Goal: Task Accomplishment & Management: Manage account settings

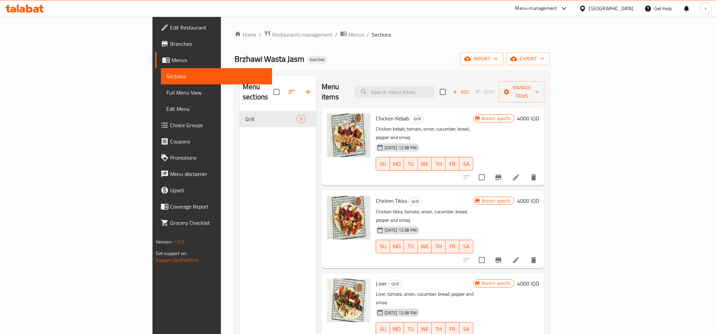
click at [29, 5] on icon at bounding box center [24, 8] width 38 height 8
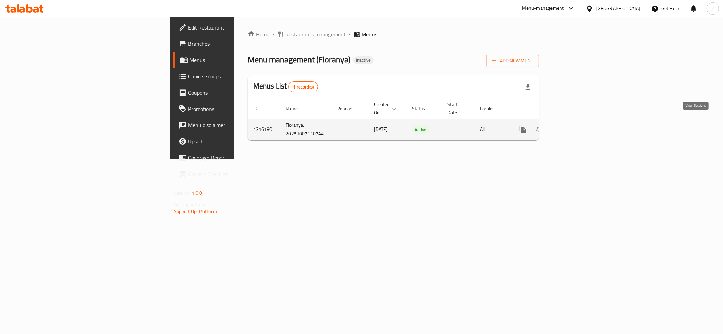
click at [580, 127] on link "enhanced table" at bounding box center [572, 129] width 16 height 16
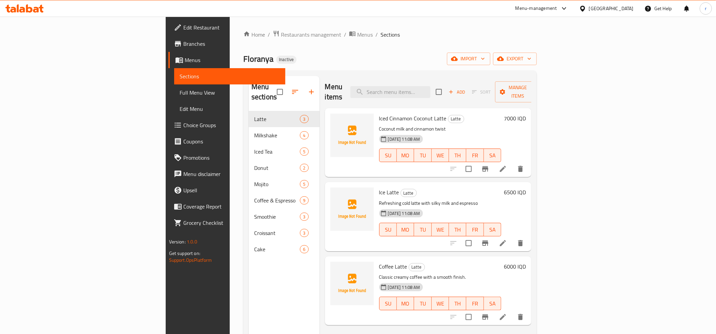
click at [168, 55] on link "Menus" at bounding box center [226, 60] width 117 height 16
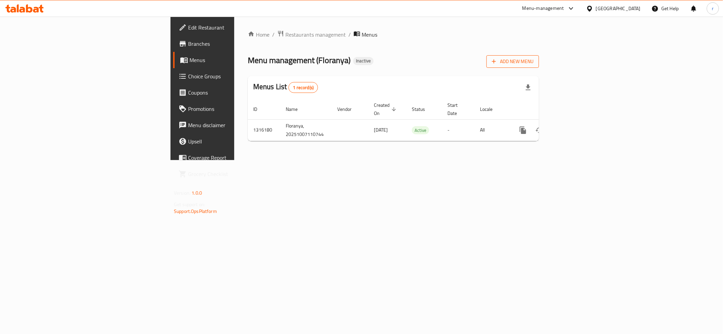
click at [497, 59] on icon "button" at bounding box center [493, 61] width 7 height 7
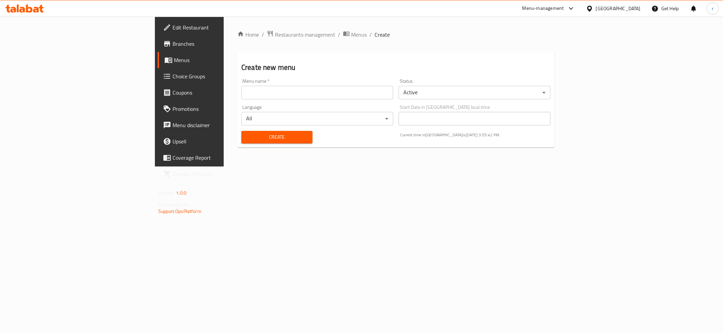
click at [241, 93] on input "text" at bounding box center [317, 93] width 152 height 14
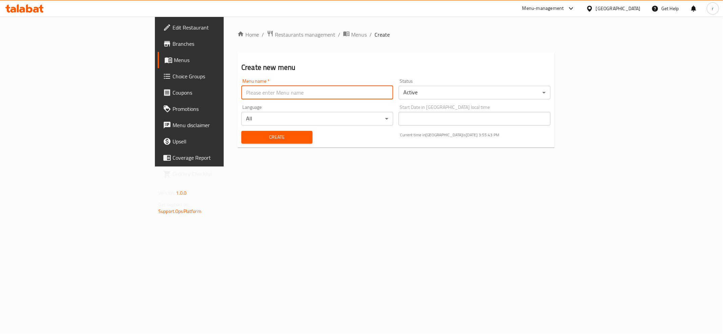
type input "tem"
click at [247, 134] on span "Create" at bounding box center [277, 137] width 60 height 8
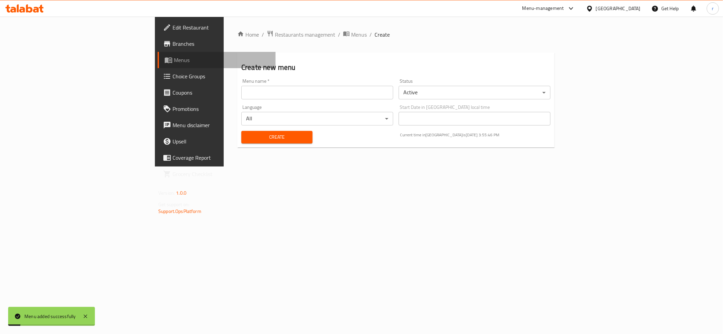
click at [158, 54] on link "Menus" at bounding box center [217, 60] width 118 height 16
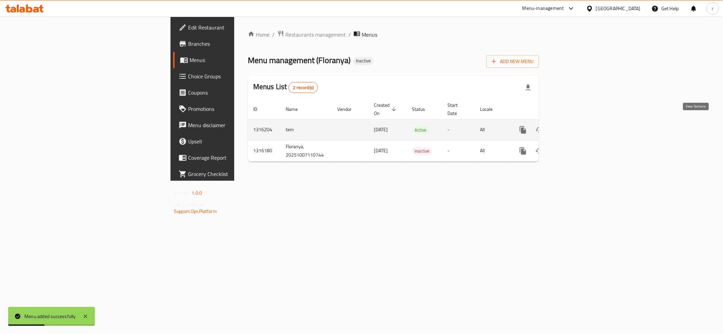
click at [575, 127] on icon "enhanced table" at bounding box center [572, 130] width 6 height 6
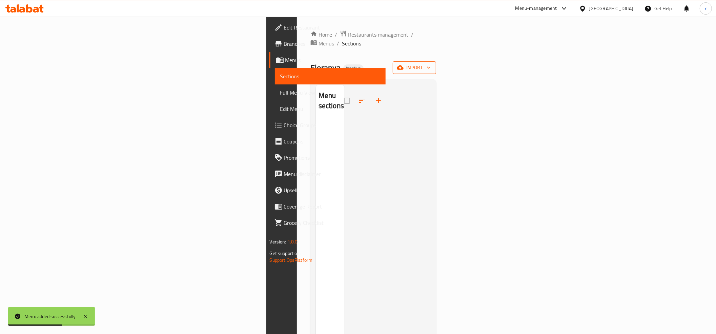
click at [404, 65] on icon "button" at bounding box center [400, 67] width 7 height 4
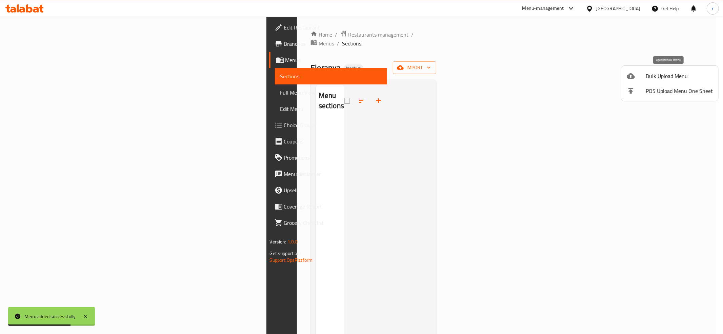
click at [659, 77] on span "Bulk Upload Menu" at bounding box center [679, 76] width 67 height 8
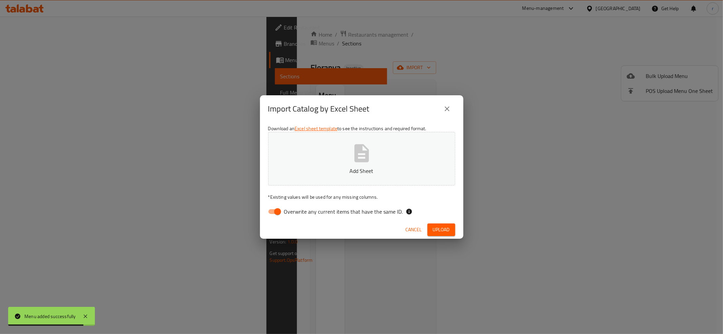
click at [270, 211] on input "Overwrite any current items that have the same ID." at bounding box center [277, 211] width 39 height 13
checkbox input "false"
click at [321, 160] on button "Add Sheet" at bounding box center [361, 159] width 187 height 54
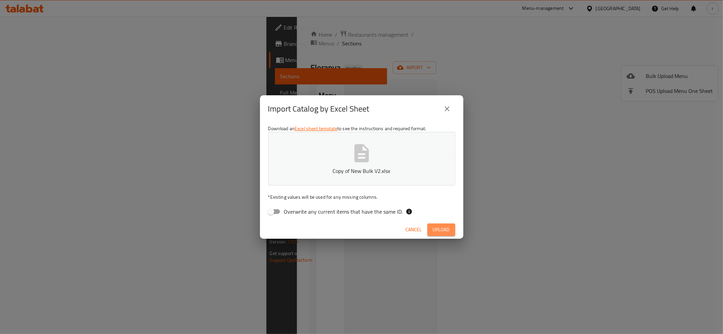
click at [442, 235] on button "Upload" at bounding box center [441, 229] width 28 height 13
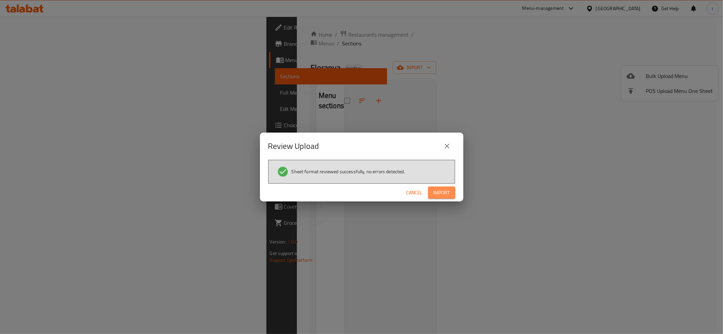
click at [447, 194] on span "Import" at bounding box center [441, 192] width 16 height 8
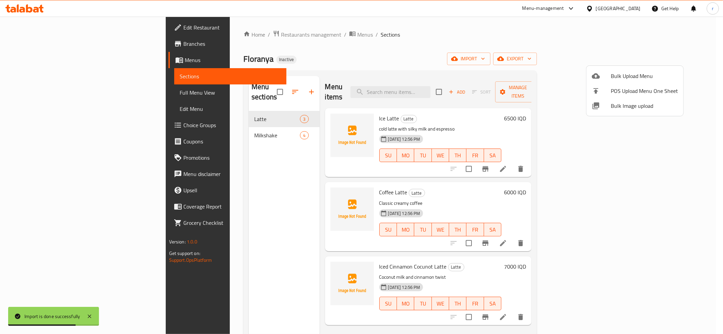
click at [199, 122] on div at bounding box center [361, 167] width 723 height 334
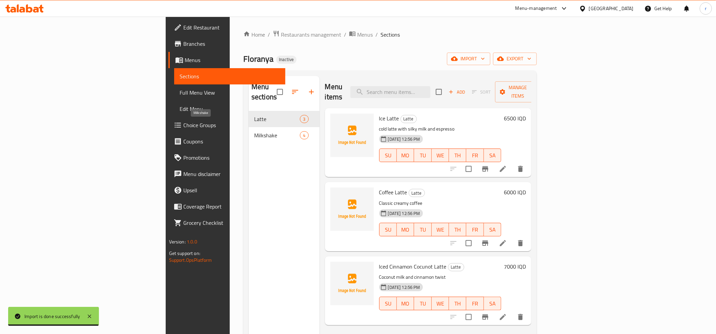
click at [254, 131] on span "Milkshake" at bounding box center [277, 135] width 46 height 8
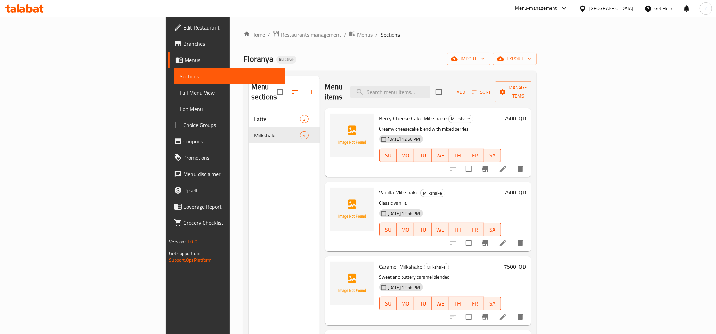
click at [180, 89] on span "Full Menu View" at bounding box center [230, 92] width 100 height 8
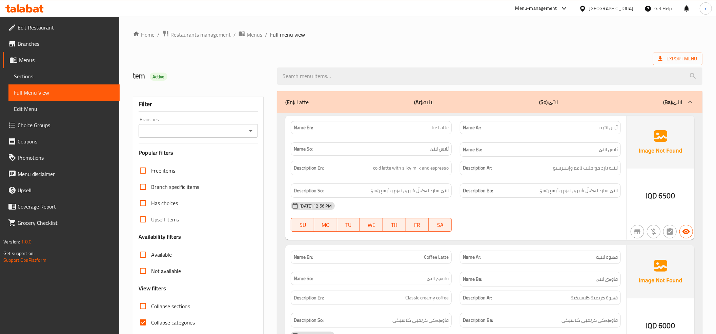
click at [78, 76] on span "Sections" at bounding box center [64, 76] width 100 height 8
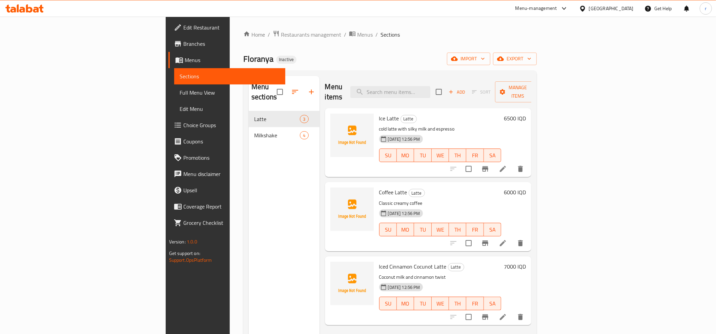
click at [379, 113] on span "Ice Latte" at bounding box center [389, 118] width 20 height 10
copy h6 "Ice Latte"
click at [337, 120] on icon "upload picture" at bounding box center [340, 123] width 7 height 6
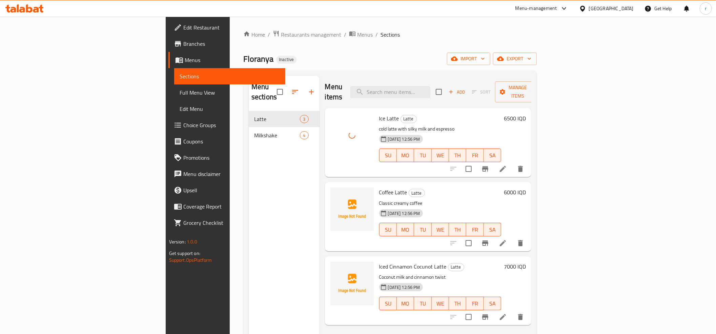
click at [379, 187] on span "Coffee Latte" at bounding box center [393, 192] width 28 height 10
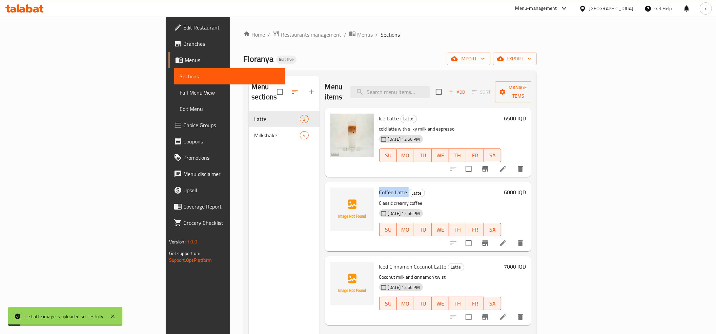
copy h6 "Coffee Latte"
click at [336, 193] on icon "upload picture" at bounding box center [340, 197] width 8 height 8
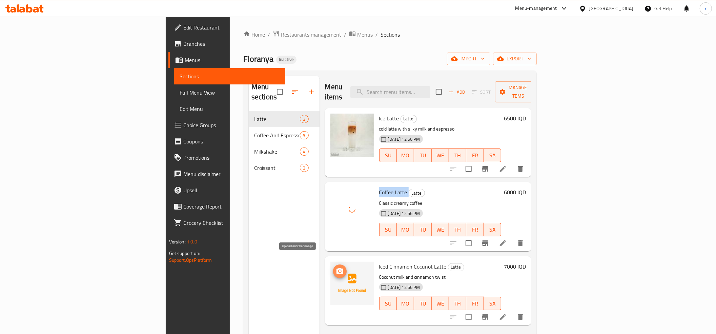
click at [333, 267] on span "upload picture" at bounding box center [340, 271] width 14 height 8
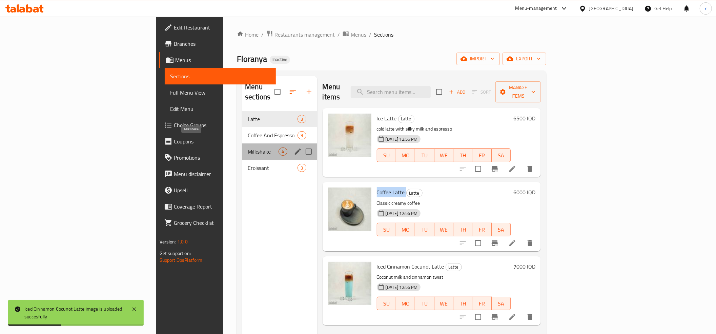
click at [248, 147] on span "Milkshake" at bounding box center [263, 151] width 31 height 8
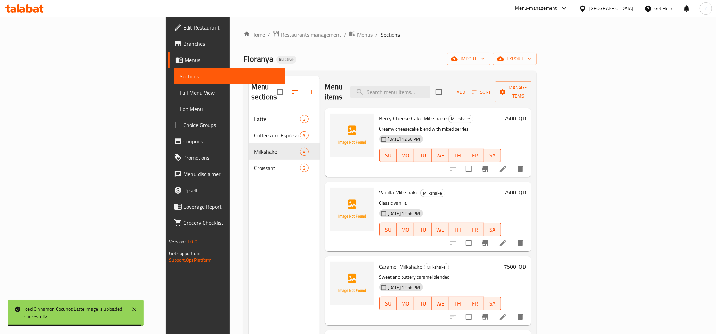
click at [377, 111] on div "Berry Cheese Cake Milkshake Milkshake Creamy cheesecake blend with mixed berrie…" at bounding box center [441, 142] width 128 height 63
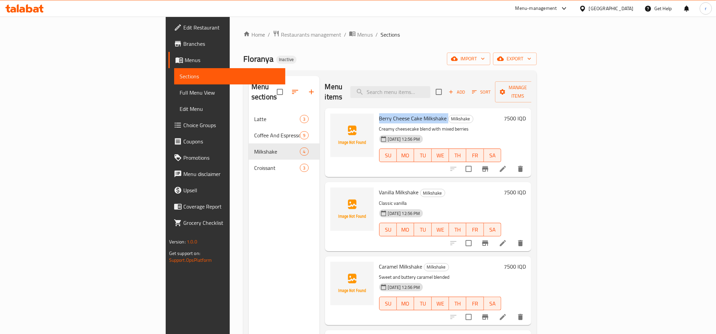
click at [377, 111] on div "Berry Cheese Cake Milkshake Milkshake Creamy cheesecake blend with mixed berrie…" at bounding box center [441, 142] width 128 height 63
copy h6 "Berry Cheese Cake Milkshake"
click at [337, 120] on icon "upload picture" at bounding box center [340, 123] width 7 height 6
click at [379, 187] on span "Vanilla Milkshake" at bounding box center [399, 192] width 40 height 10
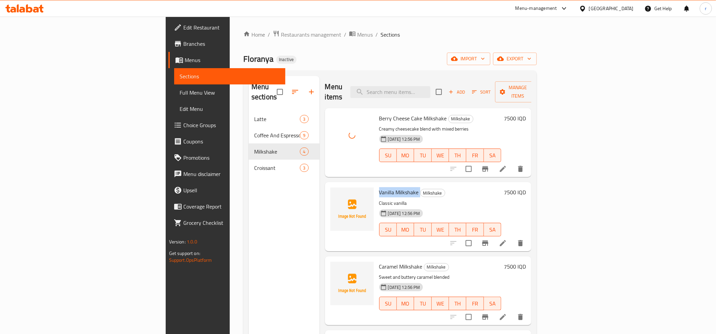
click at [379, 187] on span "Vanilla Milkshake" at bounding box center [399, 192] width 40 height 10
copy h6 "Vanilla Milkshake"
click at [337, 194] on icon "upload picture" at bounding box center [340, 197] width 7 height 6
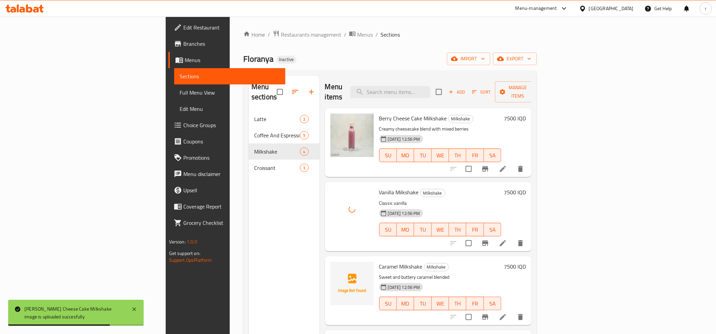
click at [379, 261] on span "Caramel Milkshake" at bounding box center [400, 266] width 43 height 10
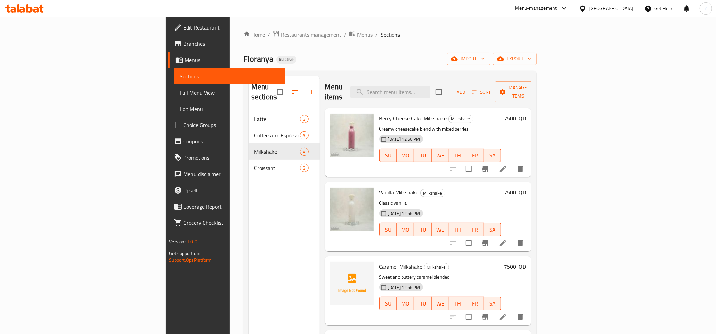
click at [273, 271] on div "Menu sections Latte 3 Coffee And Espresso 9 Milkshake 4 Croissant 3" at bounding box center [284, 243] width 71 height 334
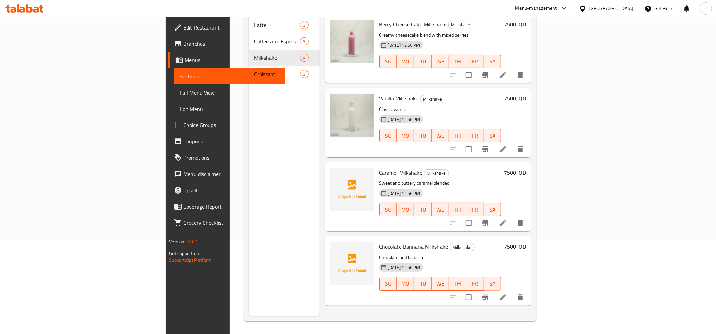
scroll to position [95, 0]
click at [379, 166] on span "Caramel Milkshake" at bounding box center [400, 171] width 43 height 10
copy h6 "Caramel Milkshake"
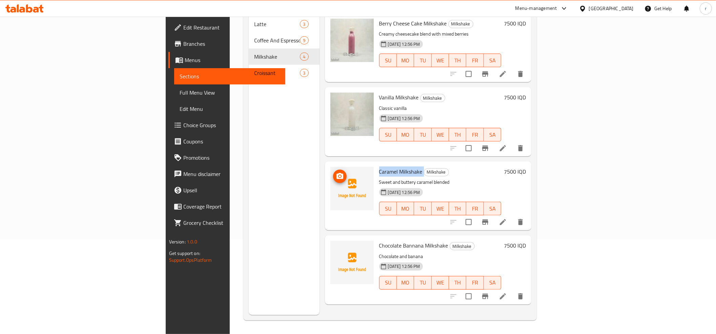
click at [336, 172] on icon "upload picture" at bounding box center [340, 176] width 8 height 8
click at [337, 247] on icon "upload picture" at bounding box center [340, 250] width 7 height 6
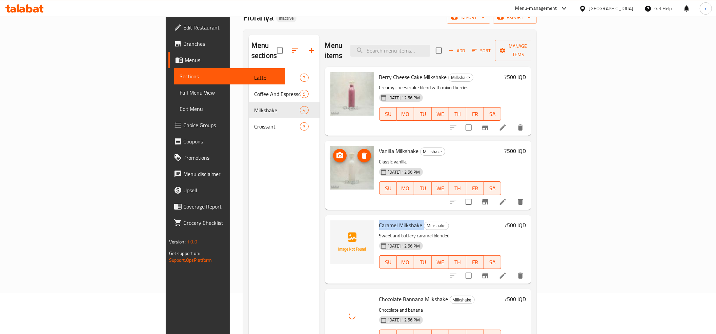
scroll to position [20, 0]
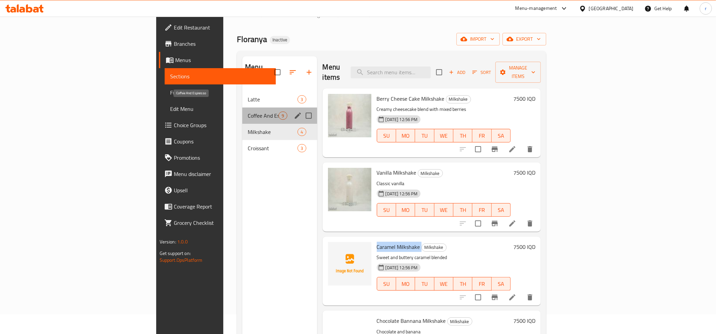
click at [248, 111] on span "Coffee And Espresso" at bounding box center [263, 115] width 31 height 8
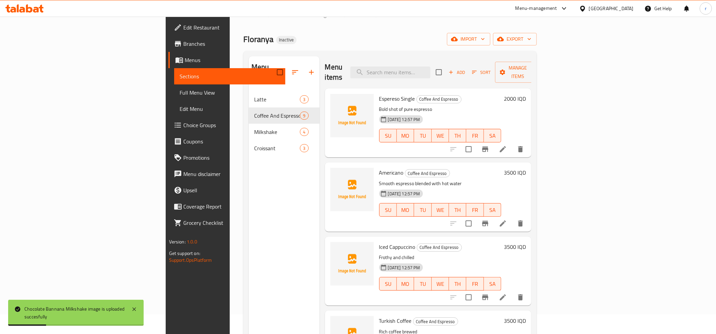
click at [379, 94] on span "Espereso Single" at bounding box center [397, 99] width 36 height 10
copy h6 "Espereso Single"
click at [333, 99] on span "upload picture" at bounding box center [340, 103] width 14 height 8
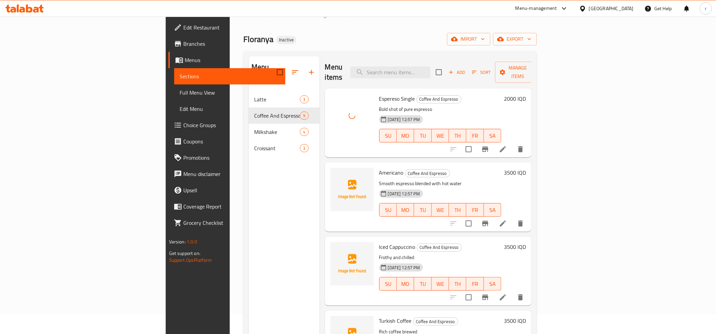
click at [379, 167] on span "Americano" at bounding box center [391, 172] width 24 height 10
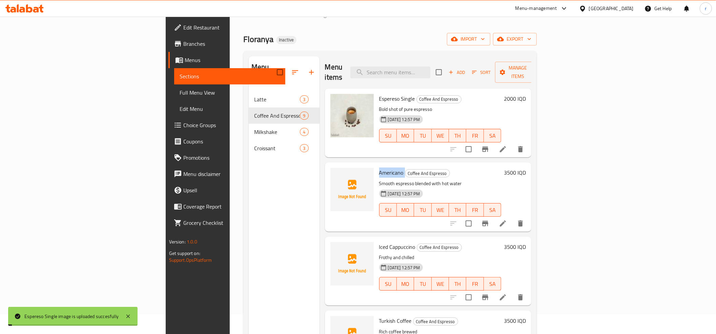
copy h6 "Americano"
click at [336, 173] on icon "upload picture" at bounding box center [340, 177] width 8 height 8
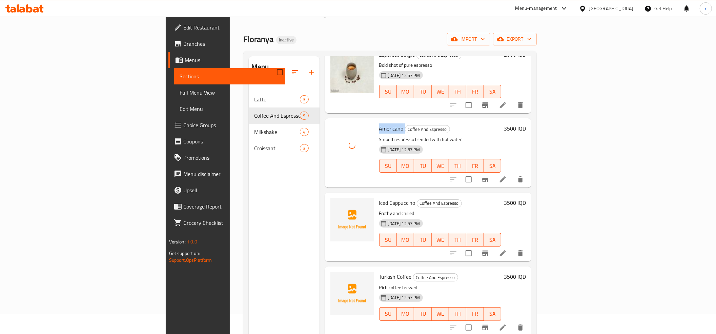
scroll to position [75, 0]
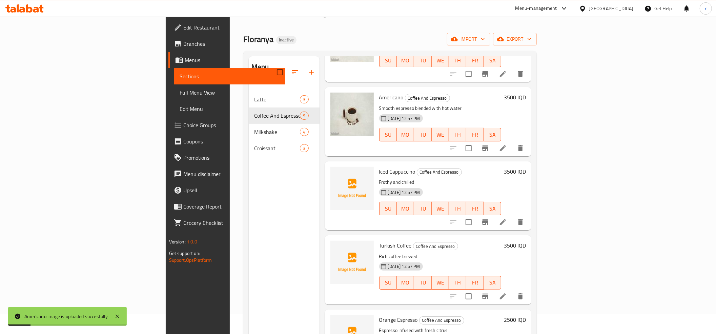
click at [379, 166] on span "Iced Cappuccino" at bounding box center [397, 171] width 36 height 10
copy h6 "Iced Cappuccino"
click at [336, 172] on icon "upload picture" at bounding box center [340, 176] width 8 height 8
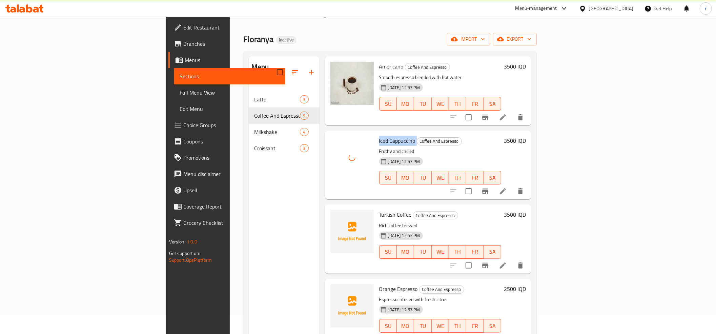
scroll to position [150, 0]
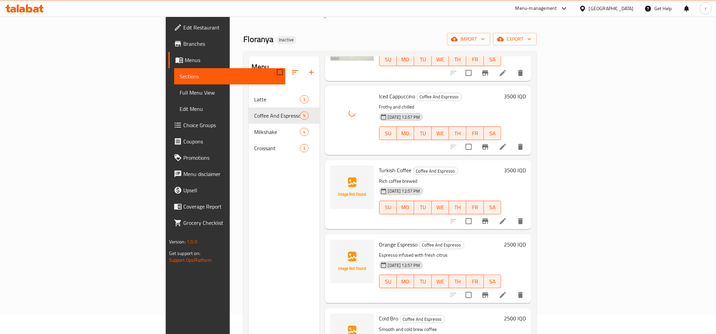
click at [379, 165] on span "Turkish Coffee" at bounding box center [395, 170] width 33 height 10
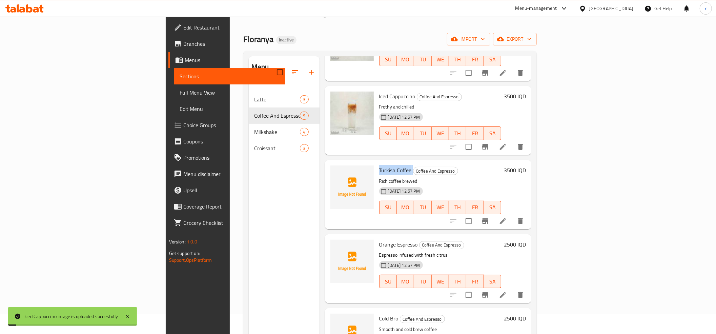
copy h6 "Turkish Coffee"
click at [336, 171] on icon "upload picture" at bounding box center [340, 175] width 8 height 8
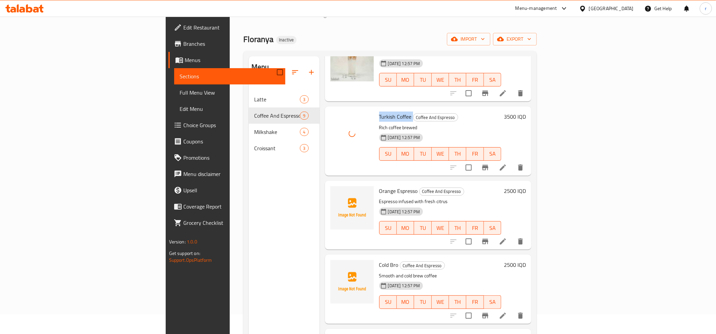
scroll to position [226, 0]
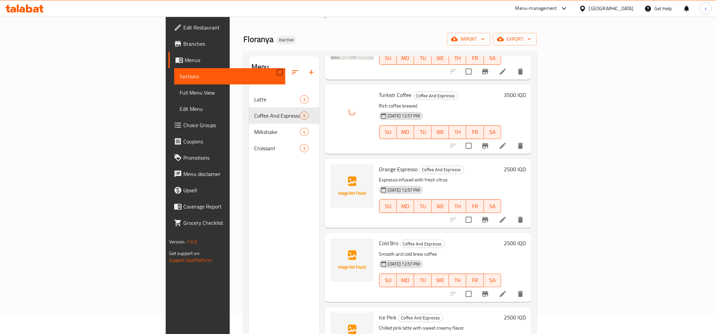
click at [379, 164] on span "Orange Espresso" at bounding box center [398, 169] width 39 height 10
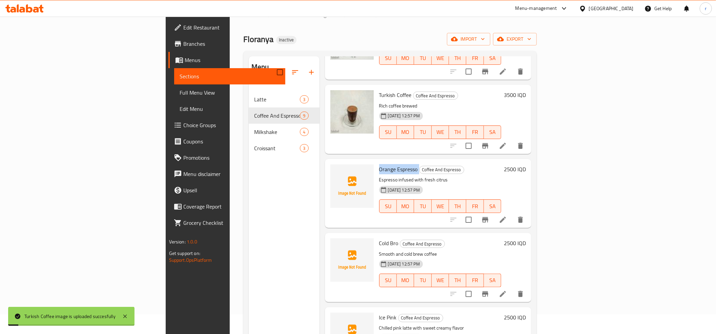
copy h6 "Orange Espresso"
click at [333, 170] on span "upload picture" at bounding box center [340, 174] width 14 height 8
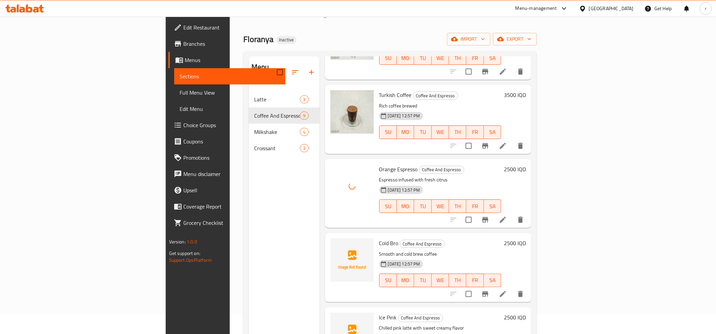
click at [379, 238] on span "Cold Bro" at bounding box center [388, 243] width 19 height 10
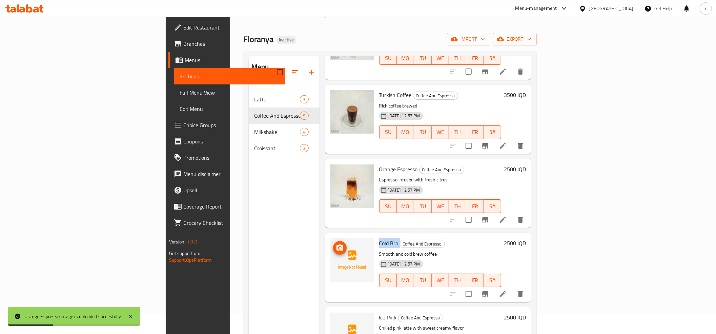
click at [333, 244] on span "upload picture" at bounding box center [340, 248] width 14 height 8
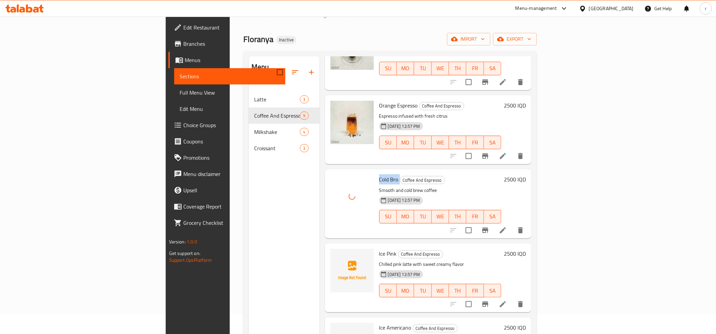
scroll to position [349, 0]
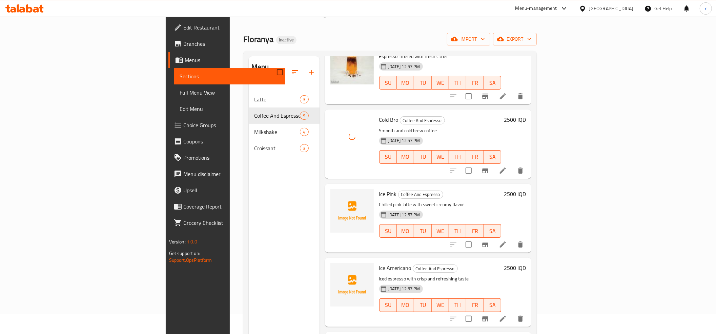
click at [379, 189] on span "Ice Pink" at bounding box center [388, 194] width 18 height 10
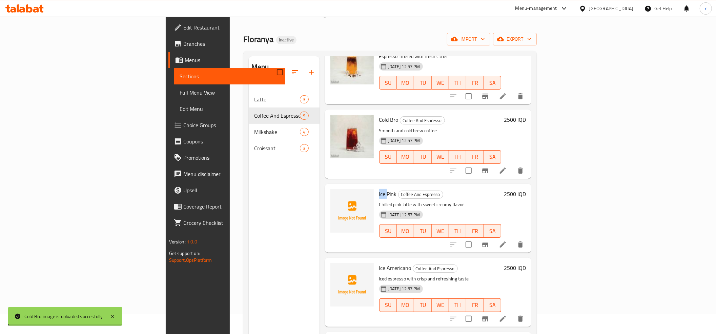
click at [379, 189] on span "Ice Pink" at bounding box center [388, 194] width 18 height 10
click at [337, 195] on icon "upload picture" at bounding box center [340, 198] width 7 height 6
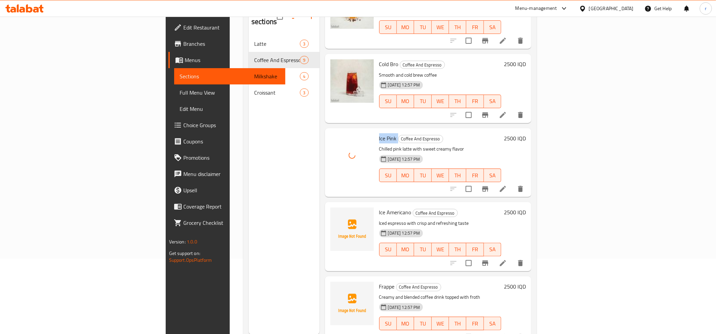
scroll to position [95, 0]
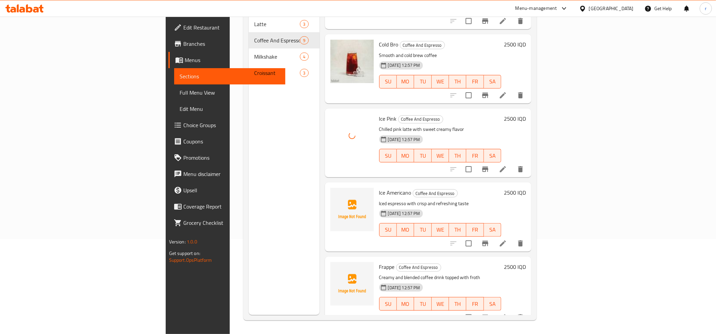
click at [379, 187] on span "Ice Americano" at bounding box center [395, 192] width 32 height 10
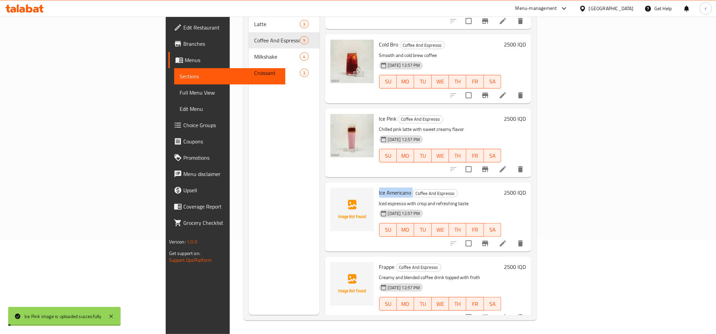
click at [379, 187] on span "Ice Americano" at bounding box center [395, 192] width 32 height 10
click at [337, 194] on icon "upload picture" at bounding box center [340, 197] width 7 height 6
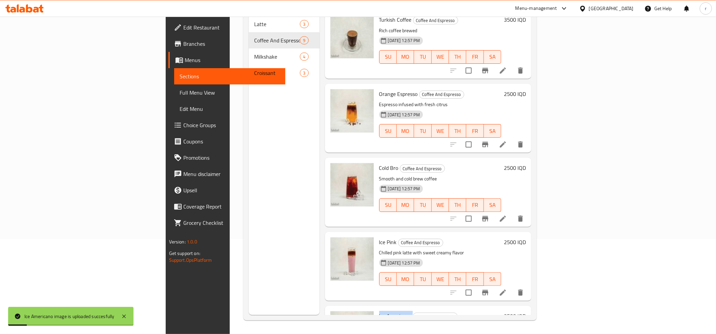
scroll to position [349, 0]
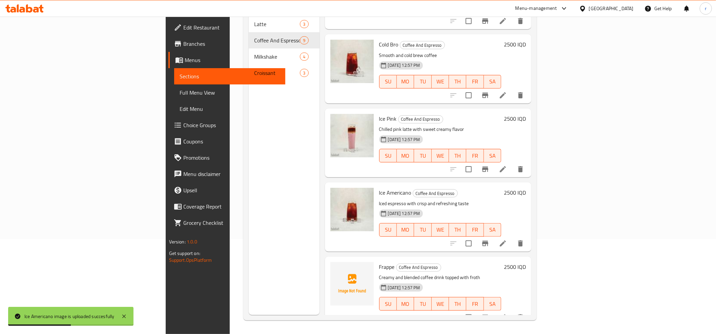
click at [379, 262] on span "Frappe" at bounding box center [387, 267] width 16 height 10
click at [337, 268] on icon "upload picture" at bounding box center [340, 271] width 7 height 6
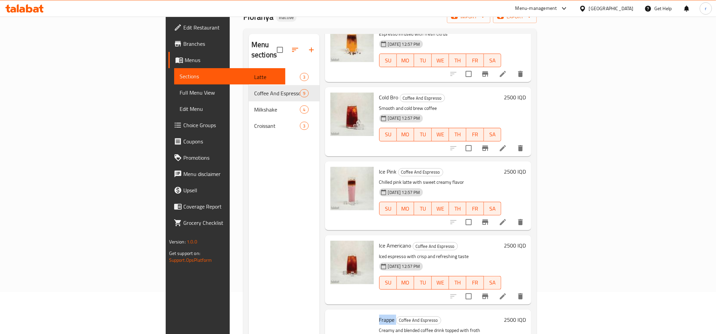
scroll to position [20, 0]
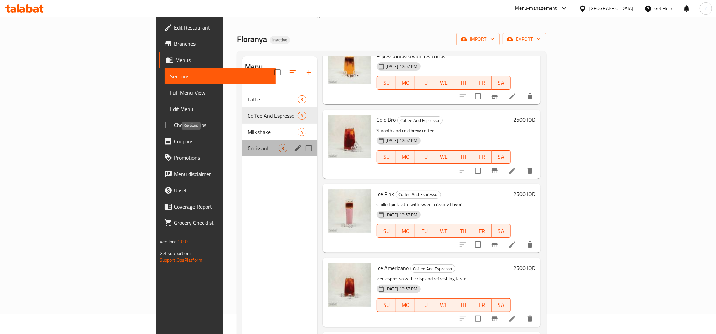
click at [248, 144] on span "Croissant" at bounding box center [263, 148] width 31 height 8
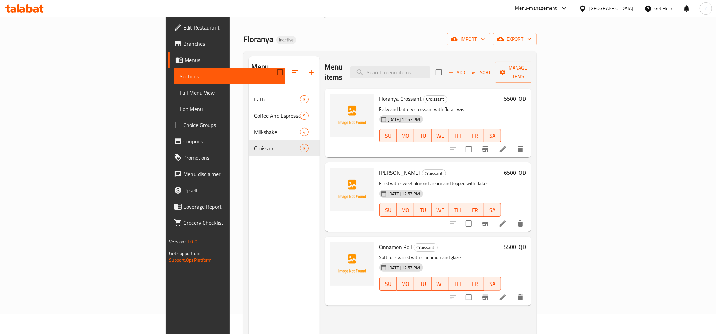
click at [379, 94] on span "Floranya Crossiant" at bounding box center [400, 99] width 43 height 10
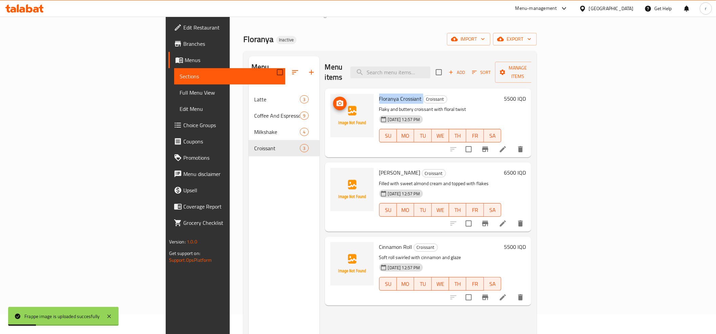
click at [337, 100] on icon "upload picture" at bounding box center [340, 103] width 7 height 6
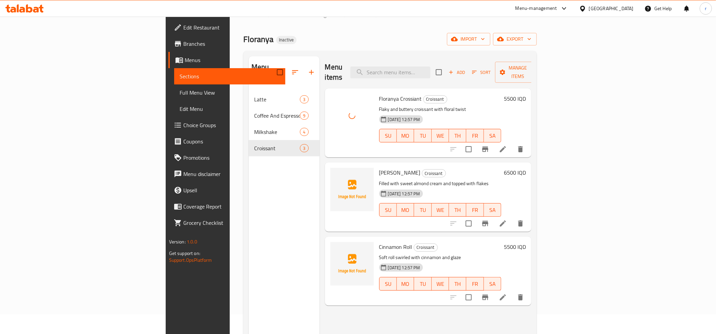
click at [379, 167] on span "[PERSON_NAME]" at bounding box center [399, 172] width 41 height 10
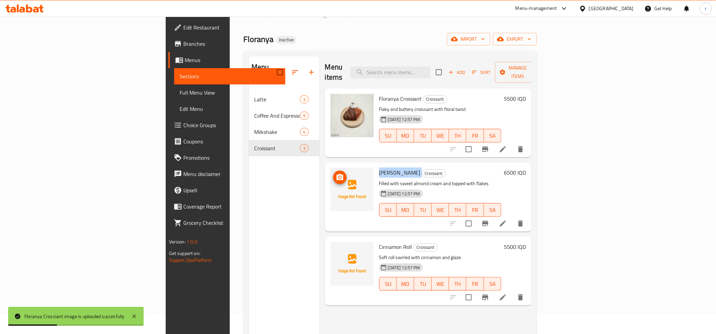
click at [337, 174] on icon "upload picture" at bounding box center [340, 177] width 7 height 6
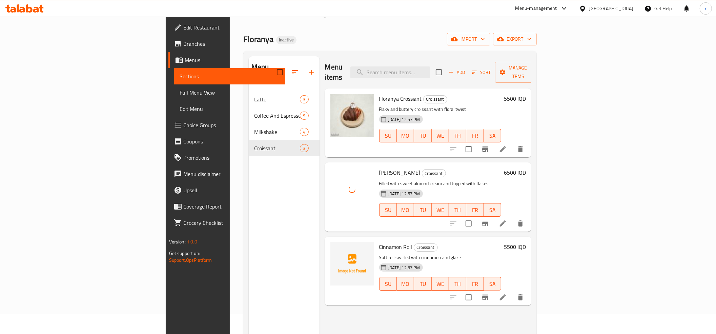
click at [379, 242] on span "Cinnamon Roll" at bounding box center [395, 247] width 33 height 10
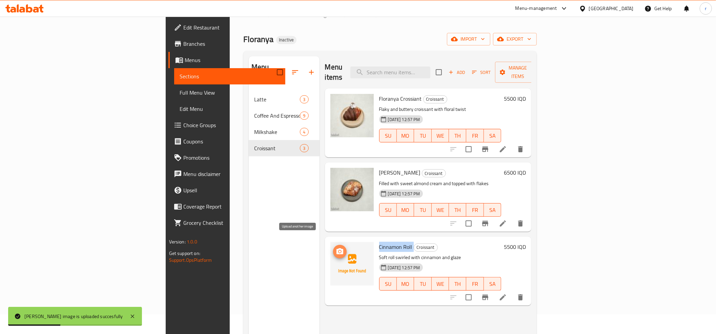
click at [339, 250] on circle "upload picture" at bounding box center [340, 251] width 2 height 2
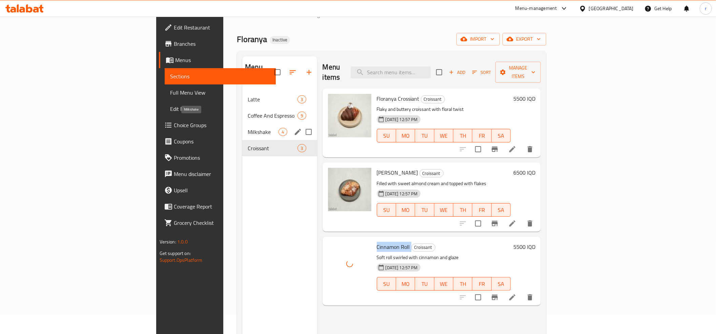
click at [248, 128] on span "Milkshake" at bounding box center [263, 132] width 31 height 8
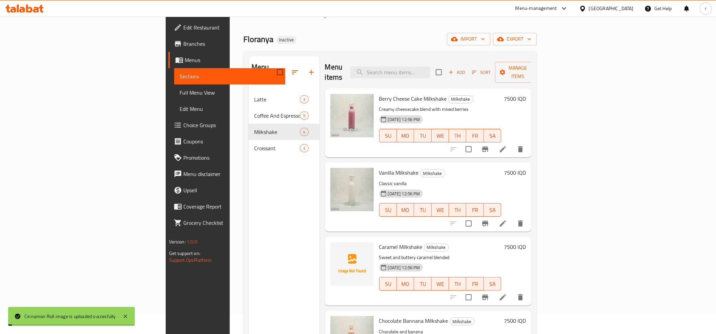
scroll to position [95, 0]
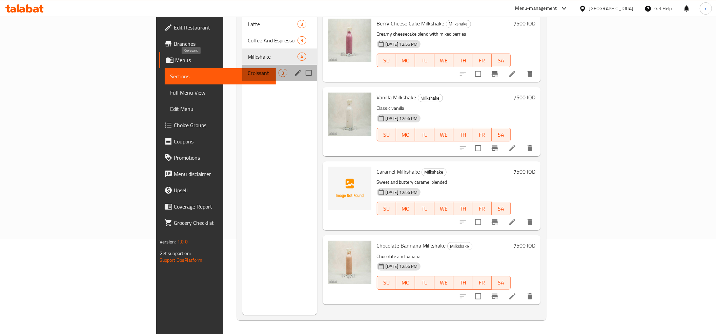
click at [248, 69] on span "Croissant" at bounding box center [263, 73] width 31 height 8
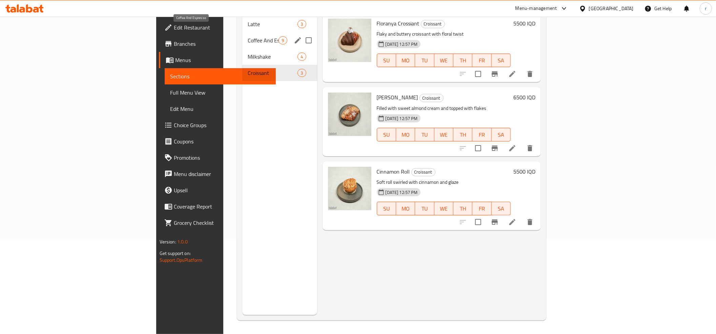
click at [248, 36] on span "Coffee And Espresso" at bounding box center [263, 40] width 31 height 8
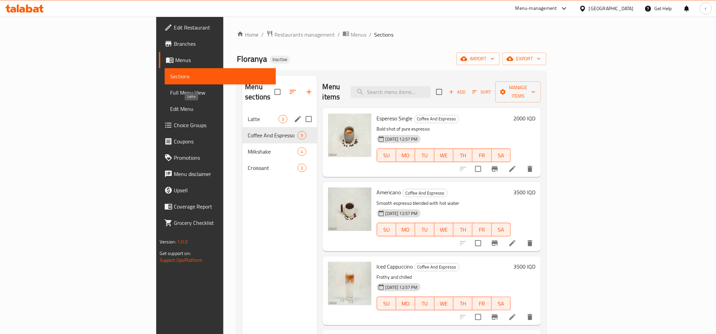
click at [248, 115] on span "Latte" at bounding box center [263, 119] width 31 height 8
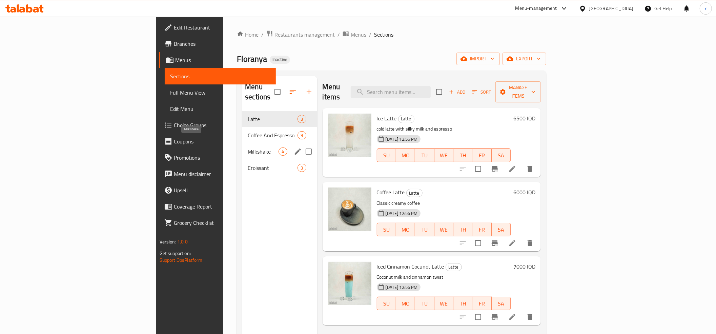
click at [248, 147] on span "Milkshake" at bounding box center [263, 151] width 31 height 8
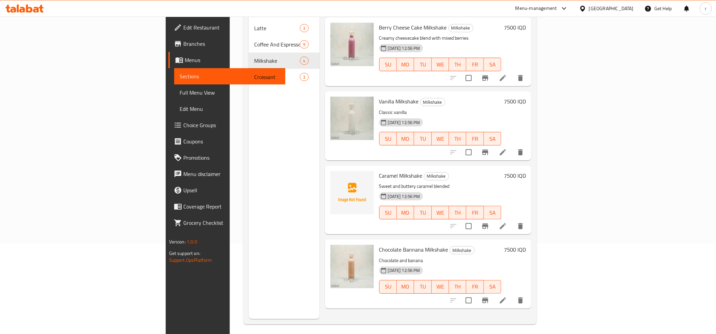
scroll to position [95, 0]
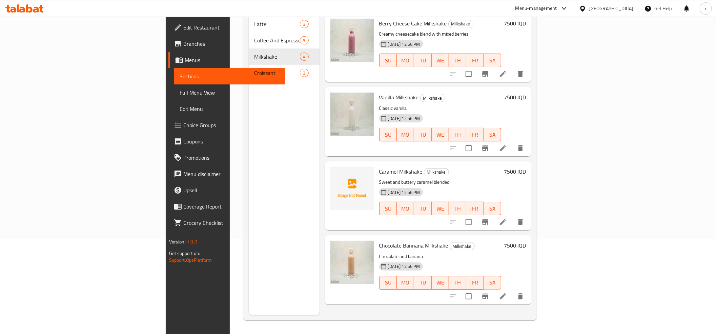
click at [180, 92] on span "Full Menu View" at bounding box center [230, 92] width 100 height 8
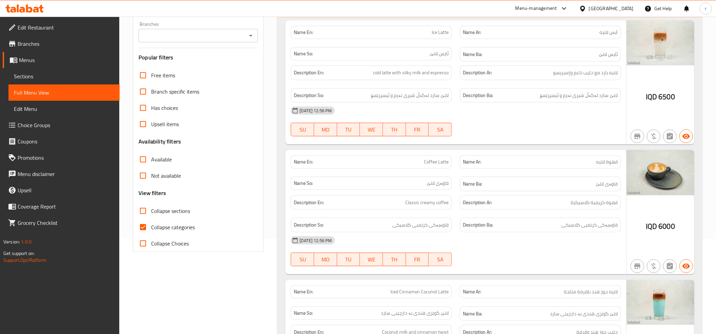
click at [138, 228] on input "Collapse categories" at bounding box center [143, 227] width 16 height 16
checkbox input "false"
click at [251, 39] on icon "Open" at bounding box center [251, 36] width 8 height 8
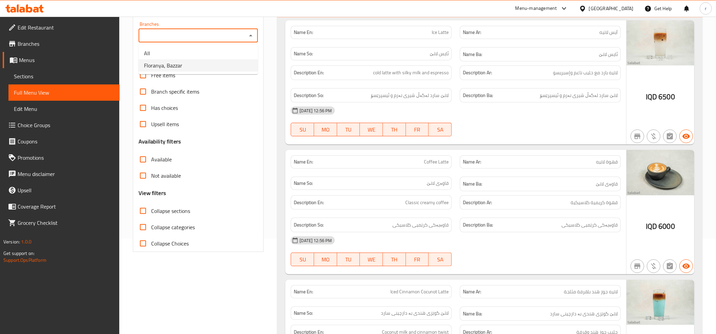
click at [232, 70] on li "Floranya, Bazzar" at bounding box center [198, 65] width 119 height 12
type input "Floranya, Bazzar"
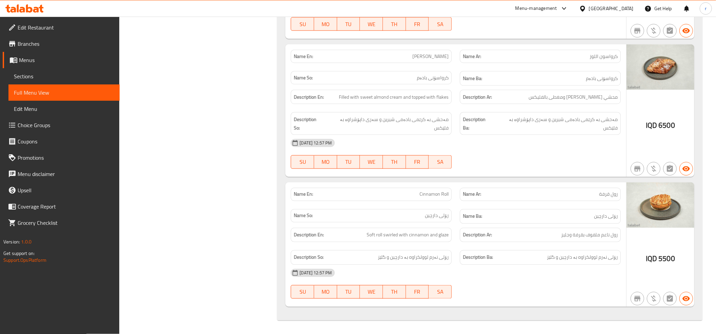
scroll to position [2787, 0]
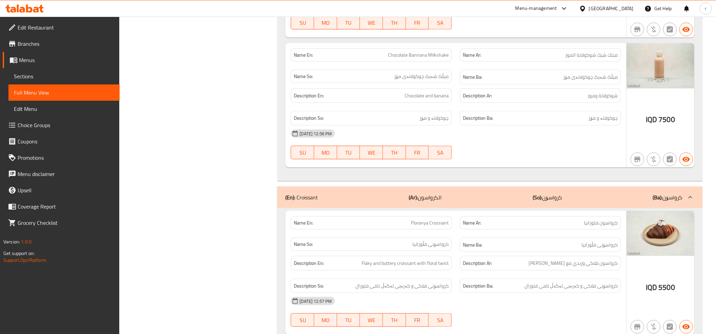
click at [590, 208] on div "(En): Croissant (Ar): الكرواسون (So): کرواسۆن (Ba): کرواسۆن" at bounding box center [489, 197] width 425 height 22
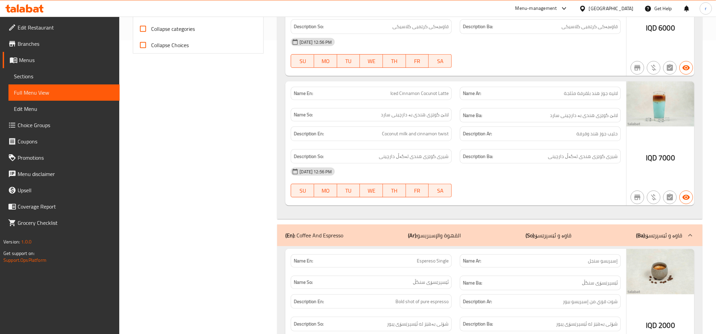
scroll to position [388, 0]
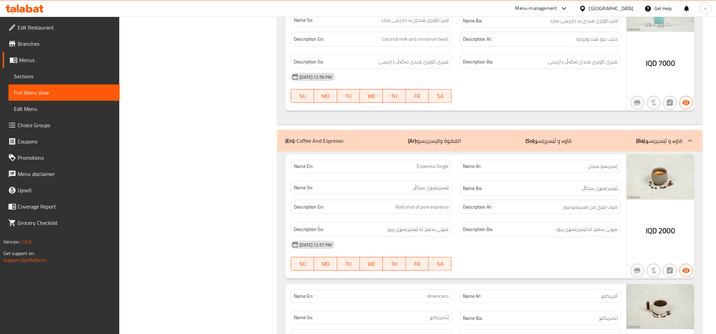
click at [489, 148] on div "(En): Coffee And Espresso (Ar): القهوة والإسبريسو (So): قاوە و ئێسپرێسۆ (Ba): ق…" at bounding box center [489, 141] width 425 height 22
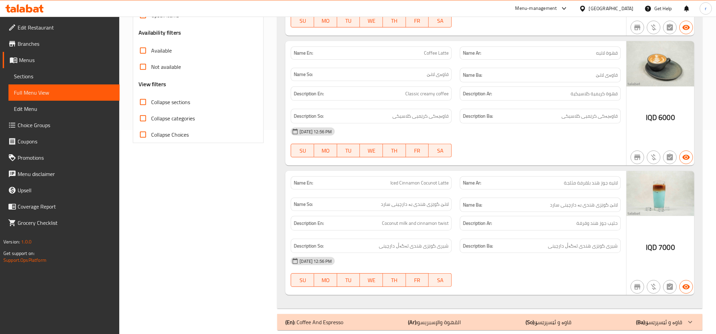
scroll to position [162, 0]
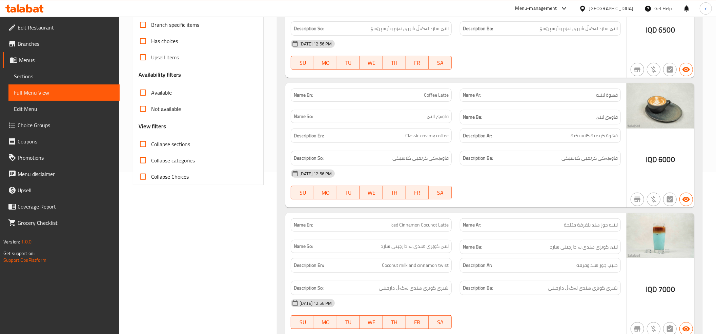
click at [141, 145] on input "Collapse sections" at bounding box center [143, 144] width 16 height 16
checkbox input "true"
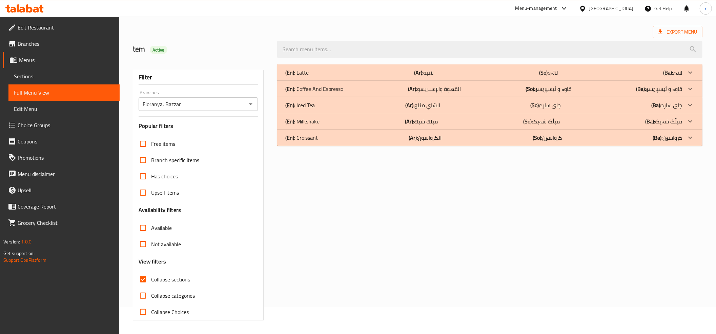
scroll to position [27, 0]
click at [368, 75] on div "(En): Latte (Ar): لاتيه (So): لاتێ (Ba): لاتێ" at bounding box center [483, 72] width 397 height 8
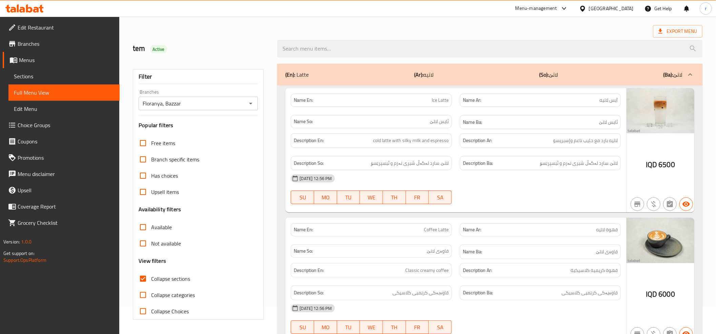
click at [368, 75] on div "(En): Latte (Ar): لاتيه (So): لاتێ (Ba): لاتێ" at bounding box center [483, 74] width 397 height 8
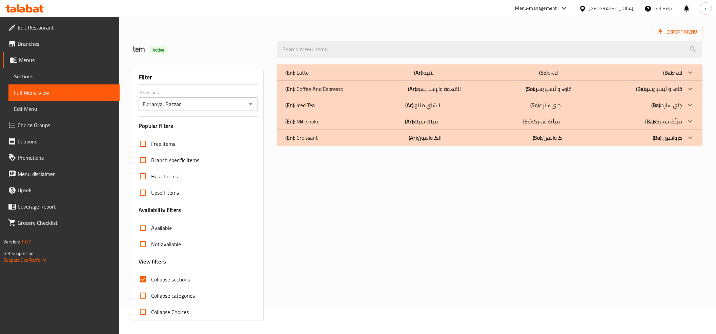
click at [357, 123] on div "(En): Milkshake (Ar): ميلك شيك (So): میڵک شەیک (Ba): میڵک شەیک" at bounding box center [483, 121] width 397 height 8
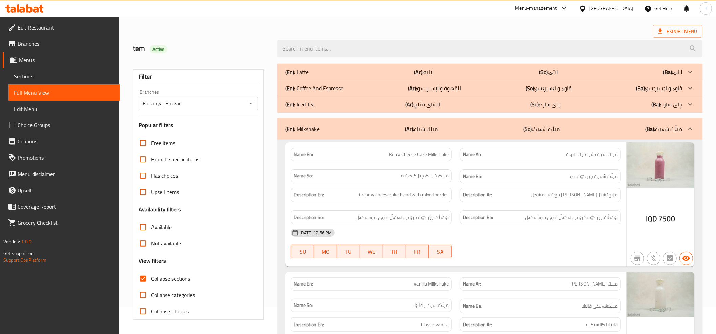
click at [357, 66] on div "(En): Latte (Ar): لاتيه (So): لاتێ (Ba): لاتێ" at bounding box center [489, 72] width 425 height 16
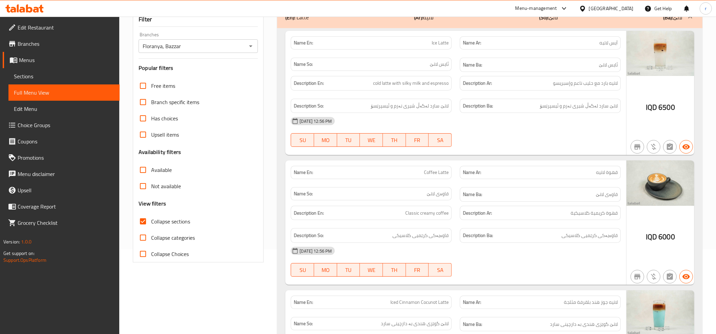
scroll to position [62, 0]
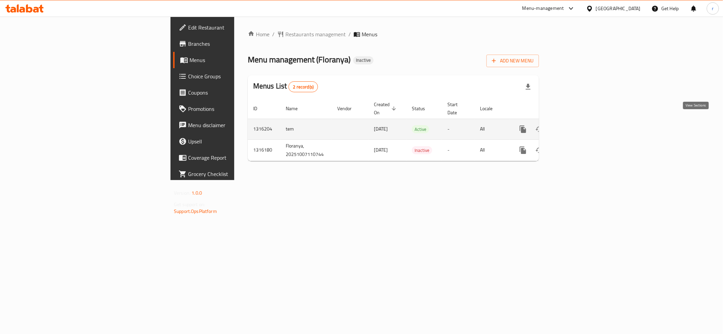
click at [576, 125] on icon "enhanced table" at bounding box center [572, 129] width 8 height 8
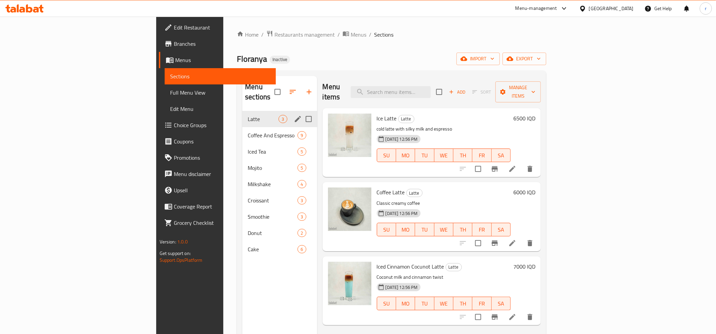
click at [242, 115] on div "Latte 3" at bounding box center [279, 119] width 75 height 16
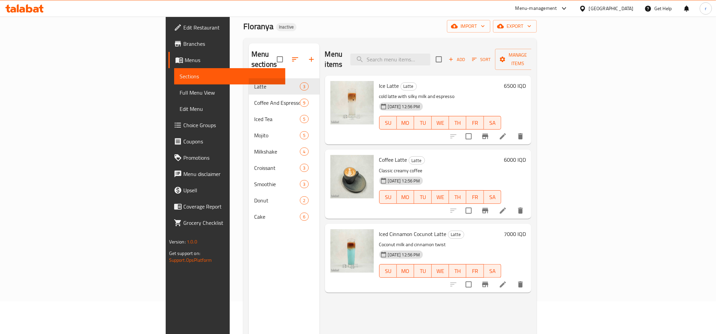
scroll to position [75, 0]
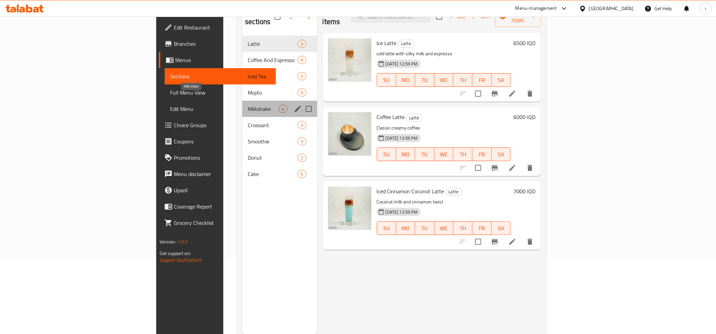
click at [248, 105] on span "Milkshake" at bounding box center [263, 109] width 31 height 8
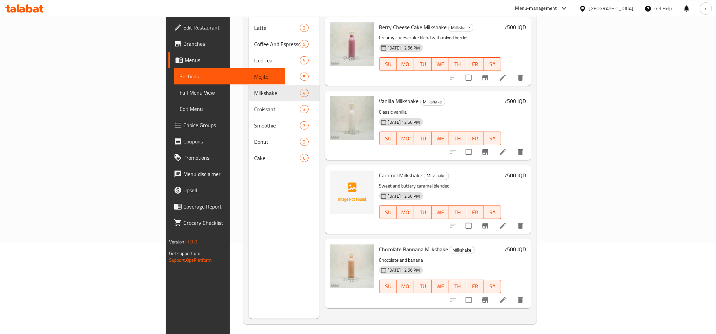
scroll to position [95, 0]
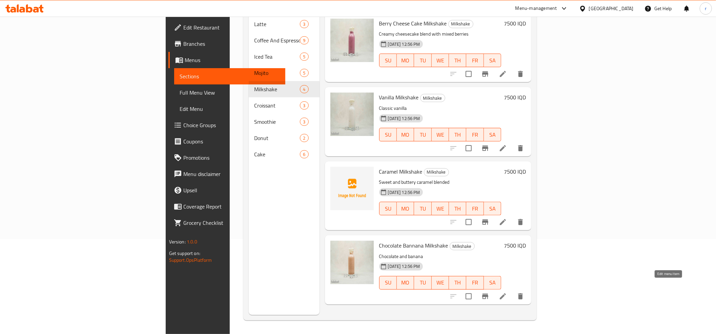
click at [507, 292] on icon at bounding box center [503, 296] width 8 height 8
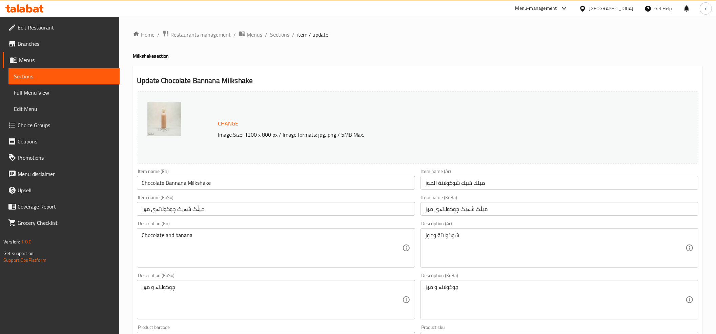
click at [281, 37] on span "Sections" at bounding box center [279, 34] width 19 height 8
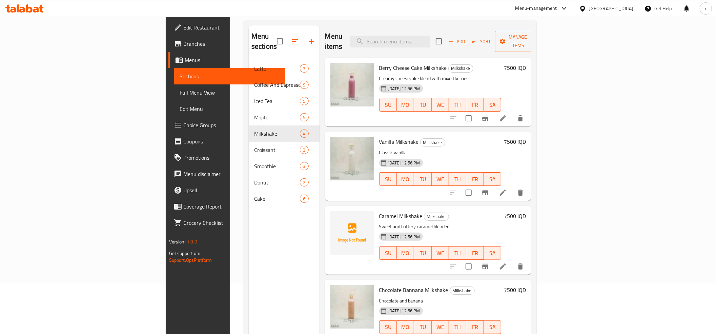
scroll to position [95, 0]
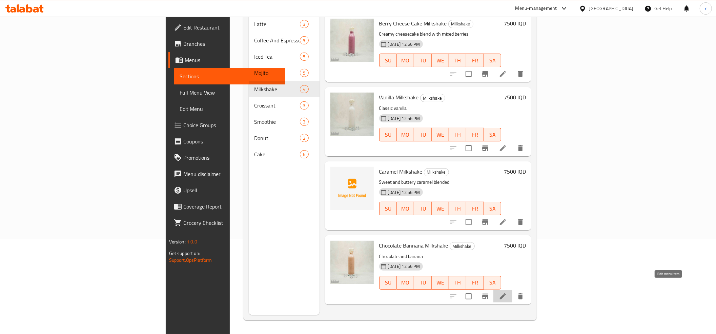
click at [507, 292] on icon at bounding box center [503, 296] width 8 height 8
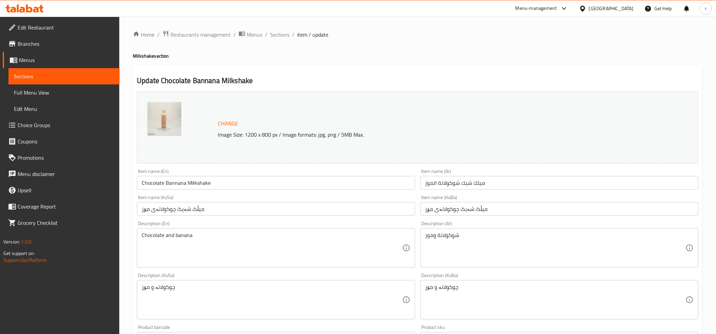
click at [149, 182] on input "Chocolate Bannana Milkshake" at bounding box center [276, 183] width 278 height 14
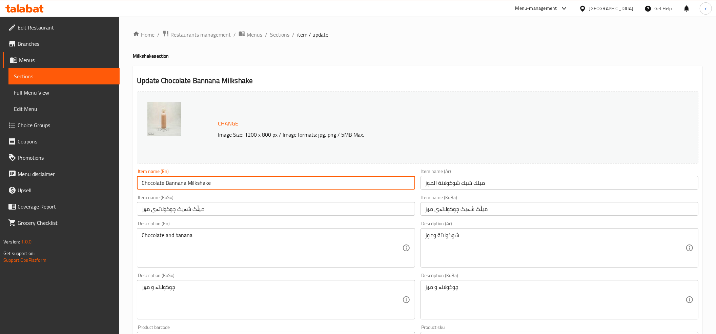
click at [149, 182] on input "Chocolate Bannana Milkshake" at bounding box center [276, 183] width 278 height 14
paste input "text"
click at [152, 182] on input "Choco Bannana Milkshake" at bounding box center [276, 183] width 278 height 14
type input "Choco Bannana Milkshake"
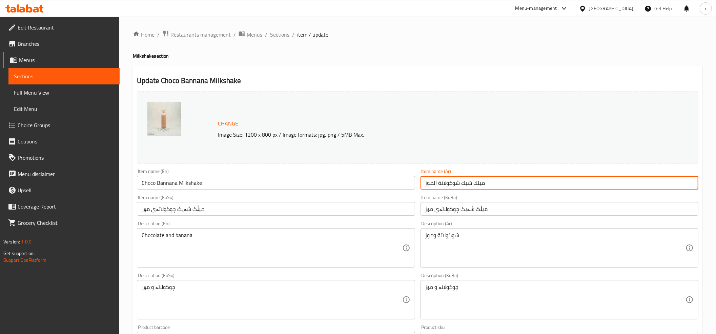
click at [451, 178] on input "ميلك شيك شوكولاتة الموز" at bounding box center [560, 183] width 278 height 14
paste input "شوكو"
type input "ميلك شيك تشوكو الموز"
click at [449, 211] on input "میڵک شەیک چوکولاتەی مۆز" at bounding box center [560, 209] width 278 height 14
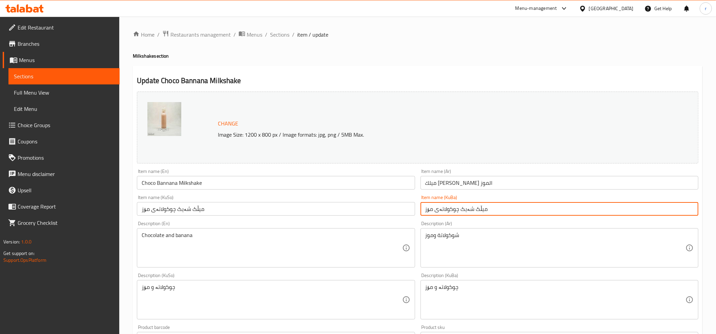
click at [449, 211] on input "میڵک شەیک چوکولاتەی مۆز" at bounding box center [560, 209] width 278 height 14
paste input "ۆکۆ"
type input "میڵک شەیک چۆکۆ مۆز"
click at [167, 209] on input "میڵک شەیک چوکولاتەی مۆز" at bounding box center [276, 209] width 278 height 14
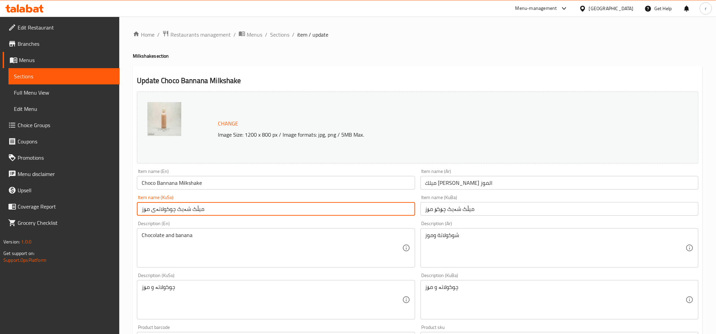
click at [167, 209] on input "میڵک شەیک چوکولاتەی مۆز" at bounding box center [276, 209] width 278 height 14
paste input "ۆکۆ"
type input "میڵک شەیک چۆکۆ مۆز"
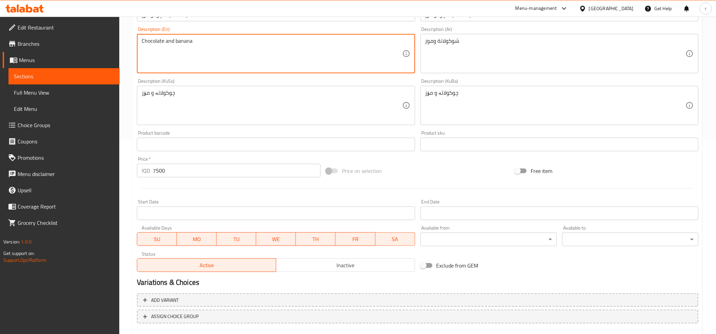
scroll to position [226, 0]
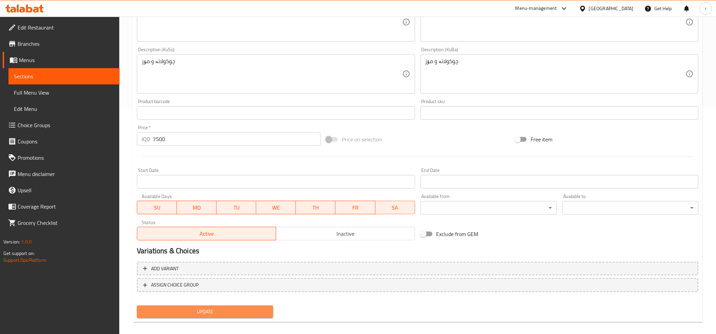
click at [201, 308] on span "Update" at bounding box center [204, 311] width 125 height 8
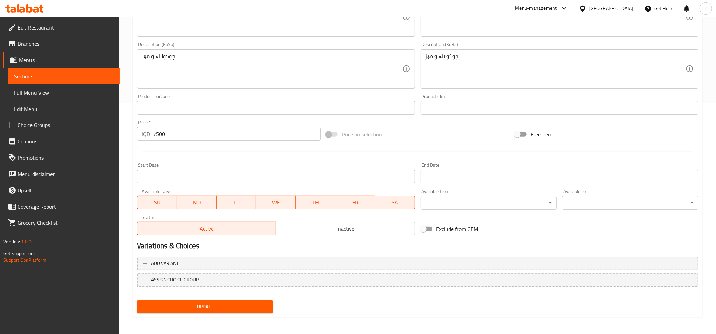
scroll to position [232, 0]
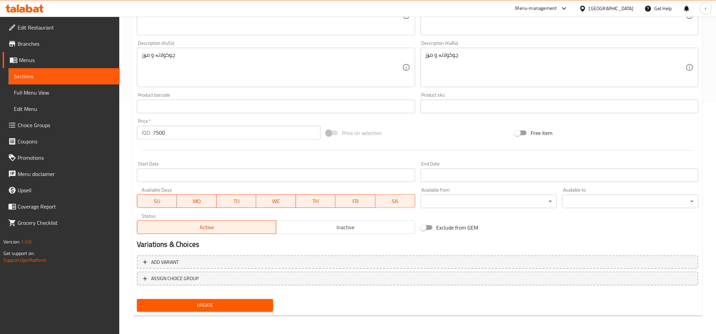
click at [225, 305] on span "Update" at bounding box center [204, 305] width 125 height 8
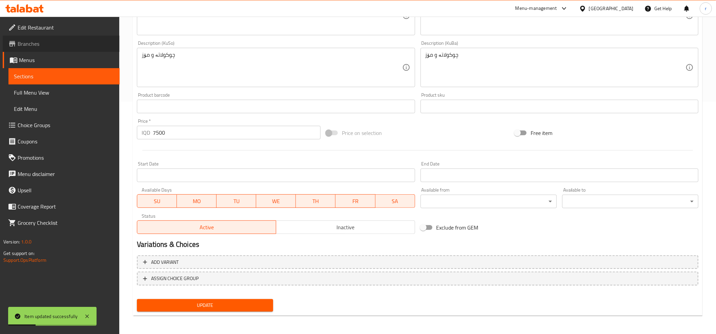
click at [63, 41] on span "Branches" at bounding box center [66, 44] width 97 height 8
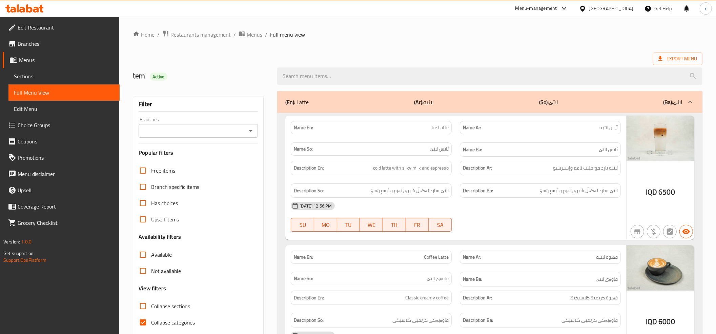
click at [144, 324] on input "Collapse categories" at bounding box center [143, 322] width 16 height 16
checkbox input "false"
click at [251, 136] on div at bounding box center [250, 130] width 9 height 9
click at [250, 131] on icon "Open" at bounding box center [250, 131] width 3 height 2
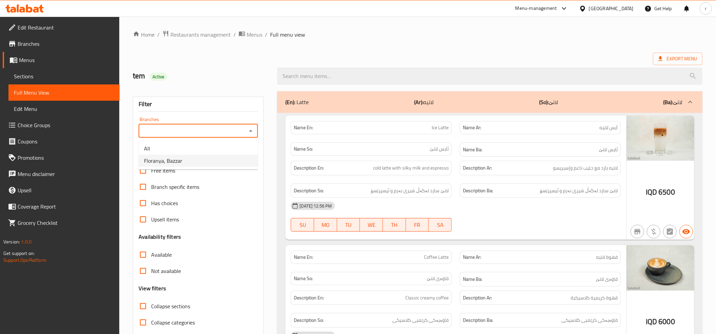
click at [212, 160] on li "Floranya, Bazzar" at bounding box center [198, 161] width 119 height 12
type input "Floranya, Bazzar"
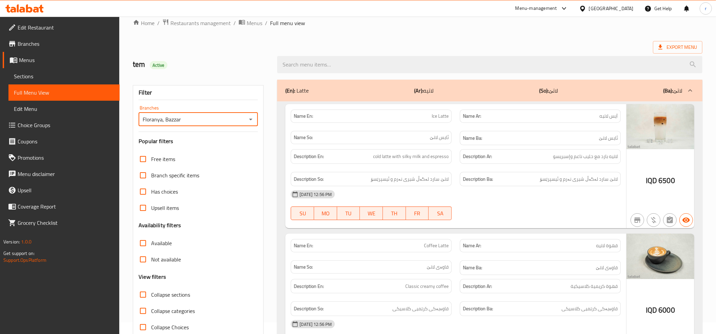
scroll to position [75, 0]
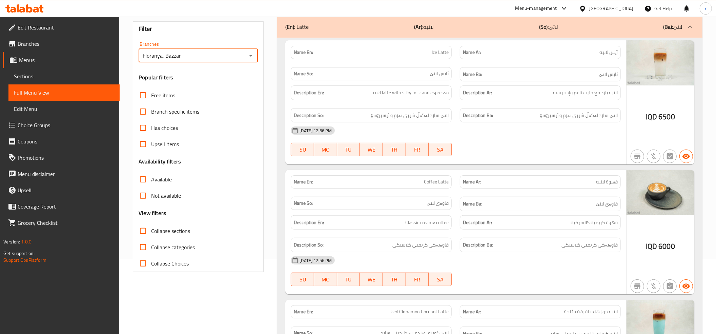
click at [148, 232] on input "Collapse sections" at bounding box center [143, 231] width 16 height 16
checkbox input "true"
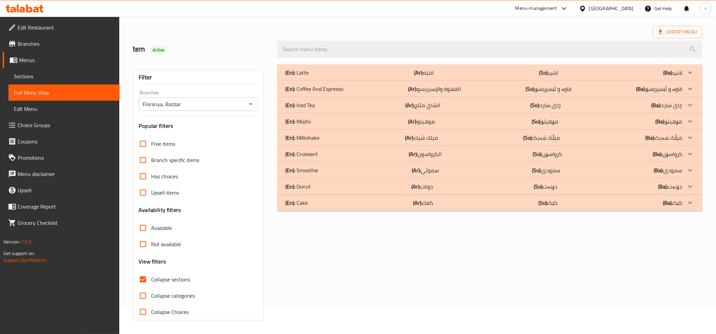
scroll to position [27, 0]
click at [396, 131] on div "(En): Milkshake (Ar): ميلك شيك (So): میڵک شەیک (Ba): میڵک شەیک" at bounding box center [489, 137] width 425 height 16
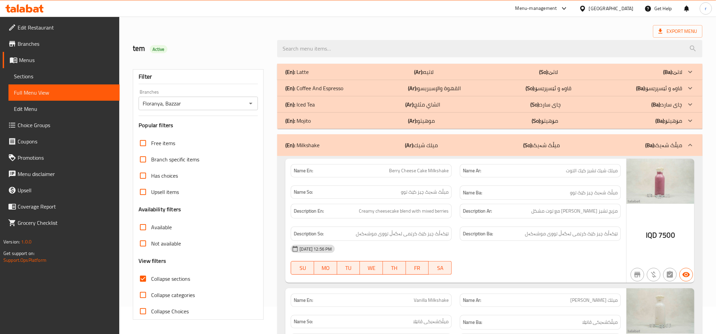
click at [407, 67] on div "(En): Latte (Ar): لاتيه (So): لاتێ (Ba): لاتێ" at bounding box center [489, 72] width 425 height 16
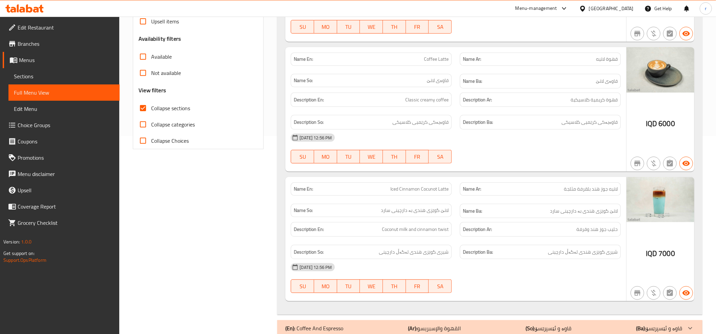
scroll to position [102, 0]
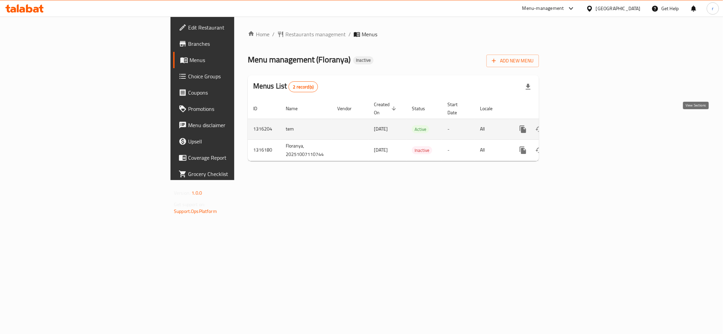
click at [576, 125] on icon "enhanced table" at bounding box center [572, 129] width 8 height 8
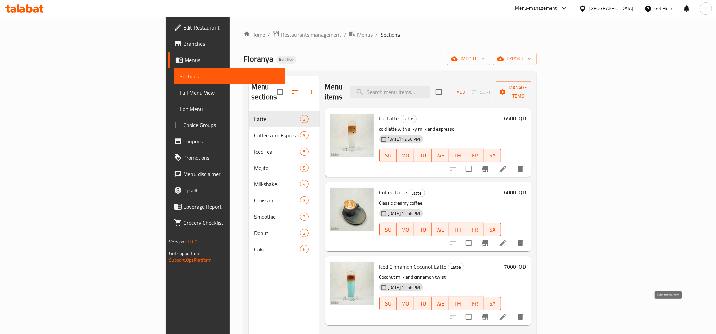
click at [507, 313] on icon at bounding box center [503, 317] width 8 height 8
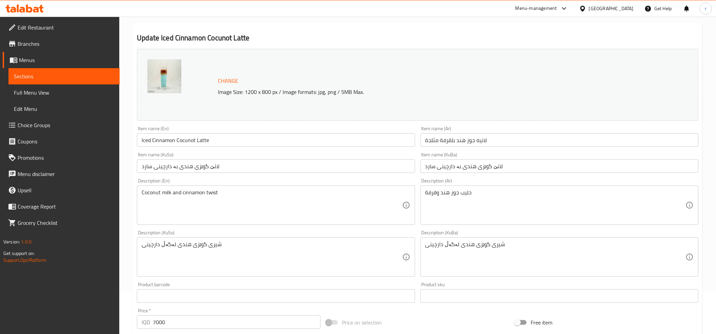
scroll to position [75, 0]
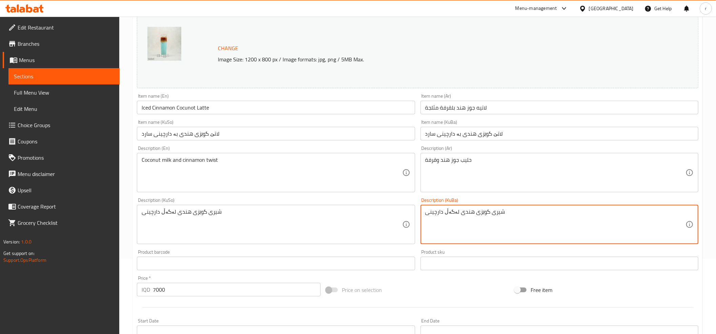
click at [449, 213] on textarea "شیری گوێزی هندی لەگەڵ دارچینی" at bounding box center [555, 224] width 260 height 32
type textarea "شیری گوێزی هندی و دارچینی"
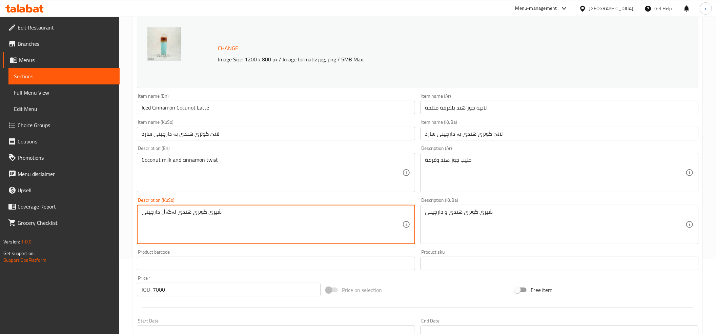
click at [167, 211] on textarea "شیری گوێزی هندی لەگەڵ دارچینی" at bounding box center [272, 224] width 260 height 32
type textarea "شیری گوێزی هندی و دارچینی"
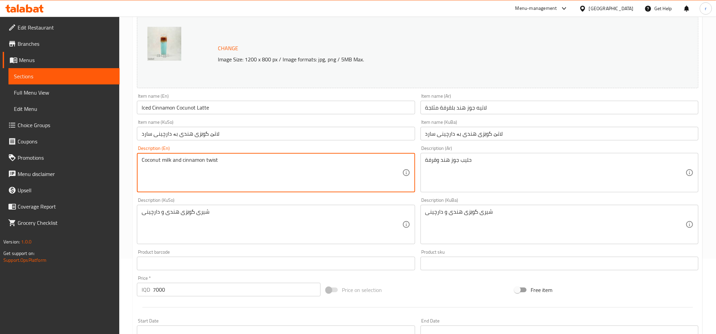
click at [198, 160] on textarea "Coconut milk and cinnamon twist" at bounding box center [272, 173] width 260 height 32
click at [283, 175] on textarea "Coconut milk and cinnamon twist" at bounding box center [272, 173] width 260 height 32
click at [213, 161] on textarea "Coconut milk and cinnamon twist" at bounding box center [272, 173] width 260 height 32
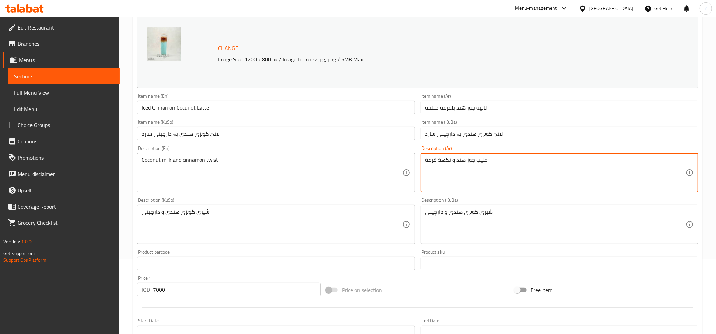
type textarea "حليب جوز هند و نكهة قرفة"
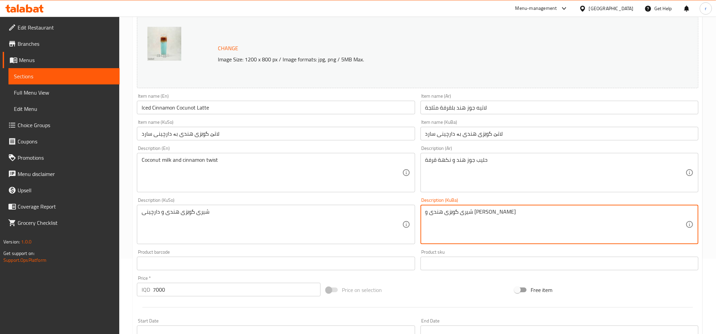
click at [465, 216] on textarea "شیری گوێزی هندی و [PERSON_NAME]" at bounding box center [555, 224] width 260 height 32
type textarea "شیری گوێزی هندی و [PERSON_NAME]"
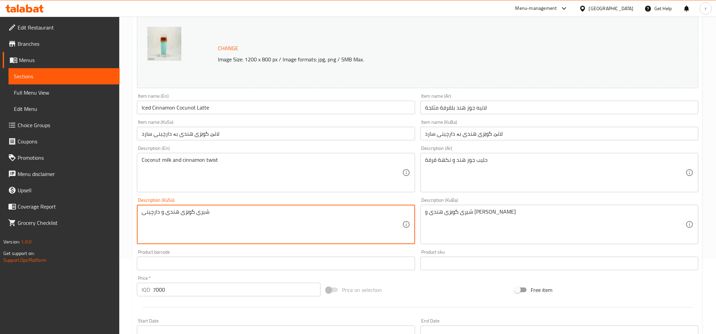
click at [193, 215] on textarea "شیری گوێزی هندی و دارچینی" at bounding box center [272, 224] width 260 height 32
paste textarea "امی"
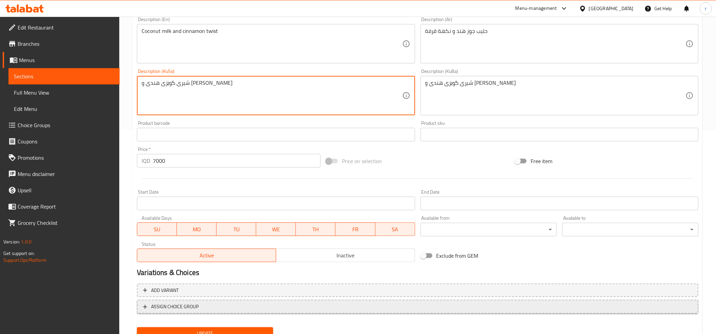
scroll to position [226, 0]
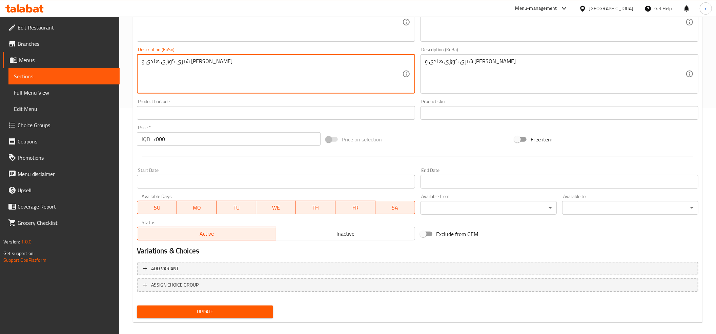
type textarea "شیری گوێزی هندی و [PERSON_NAME]"
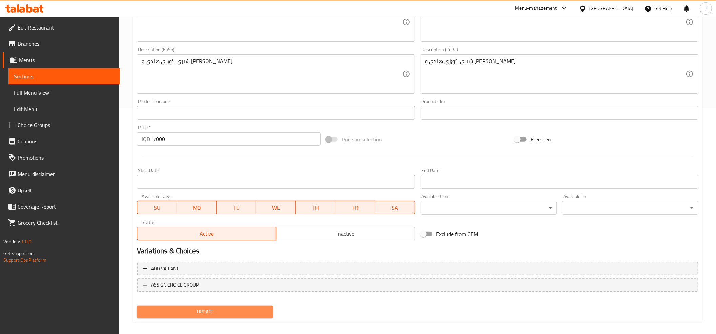
click at [212, 312] on span "Update" at bounding box center [204, 311] width 125 height 8
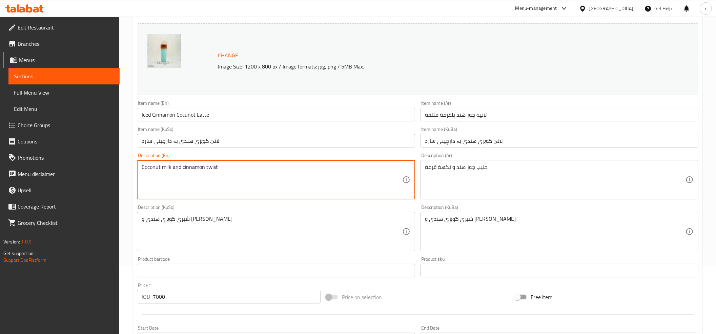
scroll to position [0, 0]
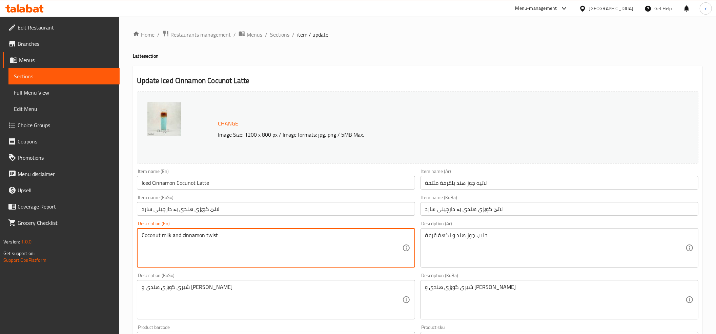
click at [282, 37] on span "Sections" at bounding box center [279, 34] width 19 height 8
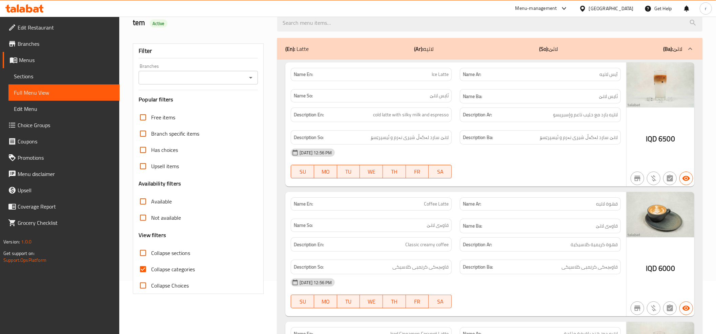
scroll to position [75, 0]
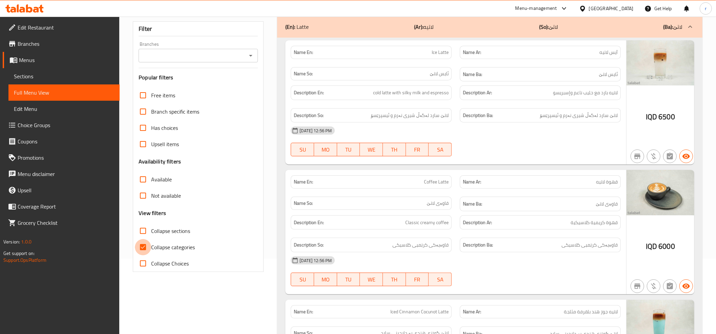
click at [143, 245] on input "Collapse categories" at bounding box center [143, 247] width 16 height 16
checkbox input "false"
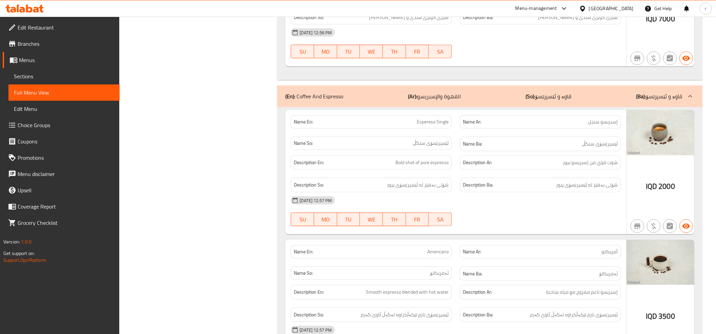
scroll to position [452, 0]
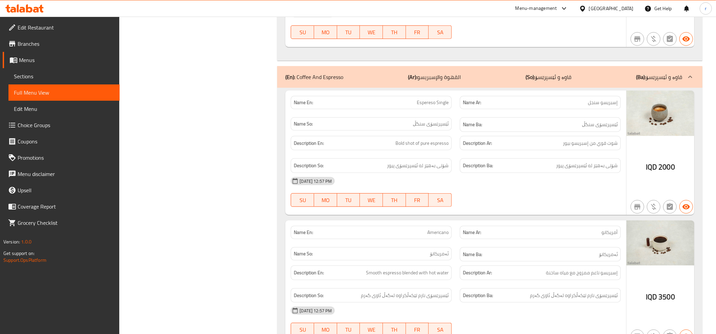
click at [527, 194] on div "07-10-2025 12:57 PM SU MO TU WE TH FR SA" at bounding box center [456, 192] width 338 height 38
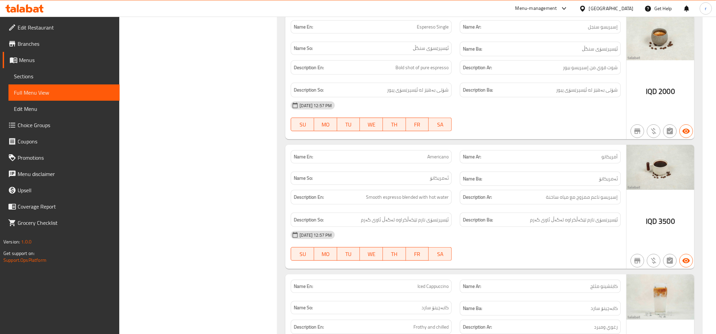
click at [499, 113] on div "[DATE] 12:57 PM" at bounding box center [456, 105] width 338 height 16
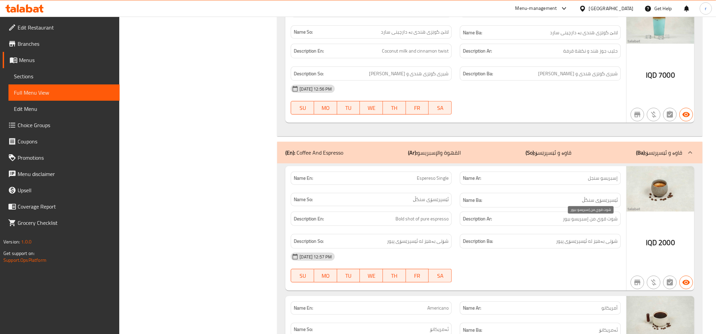
scroll to position [452, 0]
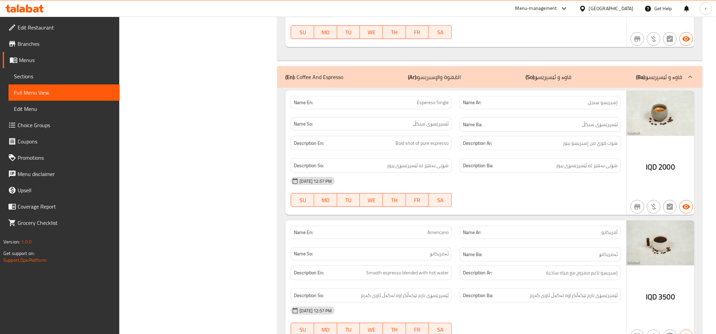
click at [585, 81] on div "(En): Coffee And Espresso (Ar): القهوة والإسبريسو (So): قاوە و ئێسپرێسۆ (Ba): ق…" at bounding box center [483, 77] width 397 height 8
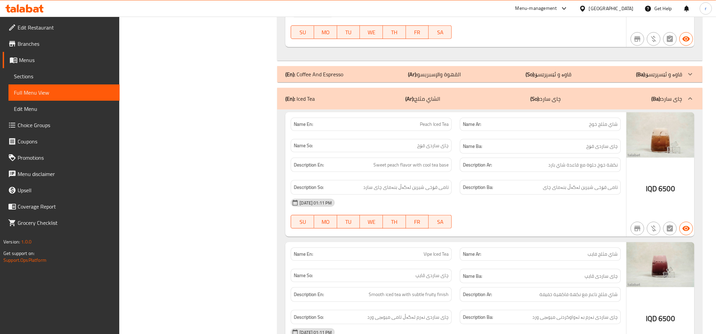
click at [593, 103] on div "(En): Iced Tea (Ar): الشاي مثلج (So): چای سارد (Ba): چای سارد" at bounding box center [483, 99] width 397 height 8
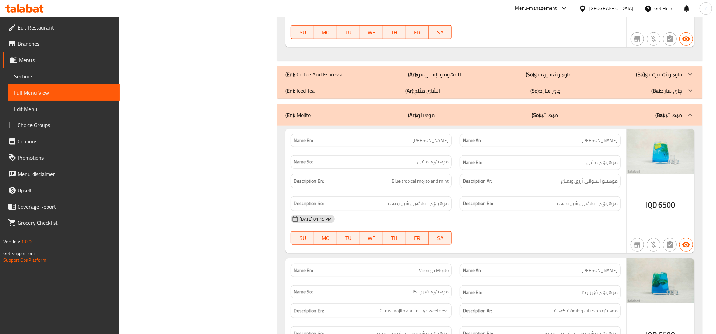
click at [587, 118] on div "(En): Mojito (Ar): موهيتو (So): مۆهیتۆ (Ba): مۆهیتۆ" at bounding box center [483, 115] width 397 height 8
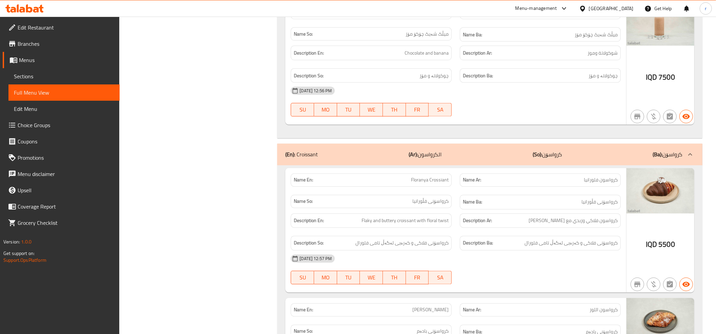
scroll to position [1054, 0]
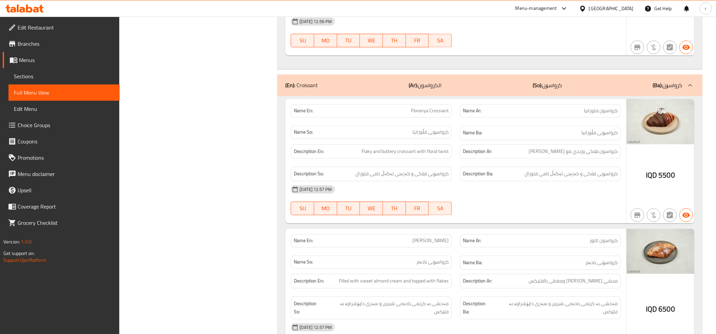
click at [571, 89] on div "(En): Croissant (Ar): الكرواسون (So): کرواسۆن (Ba): کرواسۆن" at bounding box center [483, 85] width 397 height 8
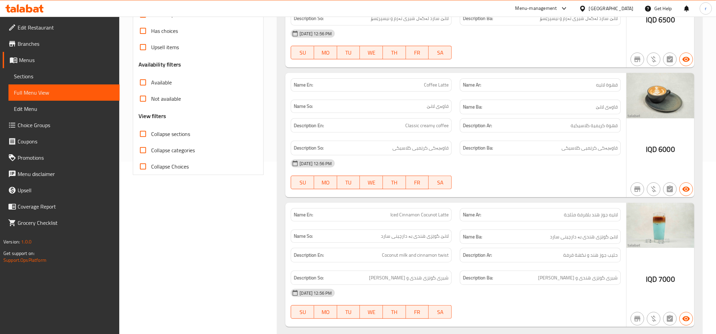
scroll to position [75, 0]
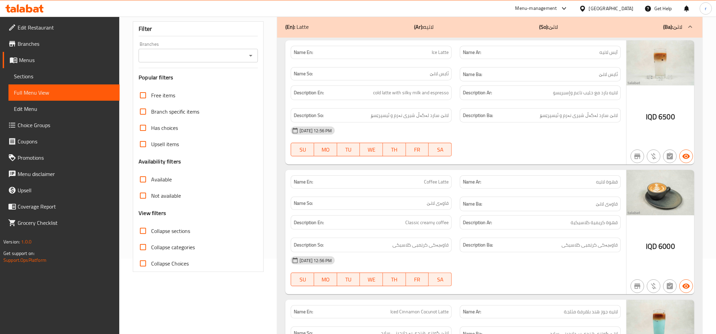
click at [145, 228] on input "Collapse sections" at bounding box center [143, 231] width 16 height 16
checkbox input "true"
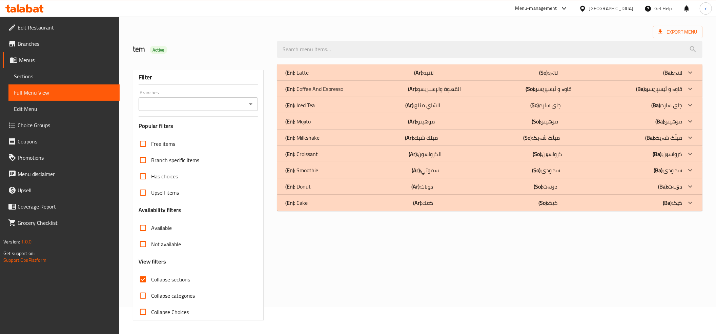
scroll to position [27, 0]
click at [254, 100] on icon "Open" at bounding box center [251, 104] width 8 height 8
click at [218, 136] on li "Floranya, Bazzar" at bounding box center [198, 134] width 119 height 12
type input "Floranya, Bazzar"
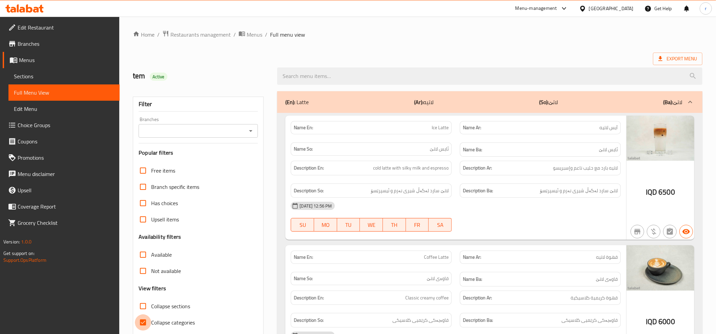
click at [143, 324] on input "Collapse categories" at bounding box center [143, 322] width 16 height 16
checkbox input "false"
click at [145, 306] on input "Collapse sections" at bounding box center [143, 306] width 16 height 16
checkbox input "true"
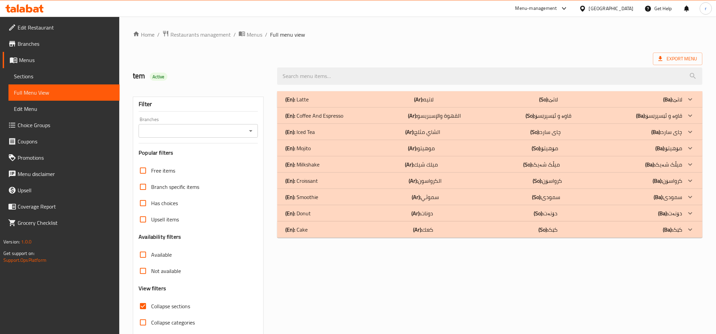
click at [252, 132] on icon "Open" at bounding box center [251, 131] width 8 height 8
click at [231, 158] on li "Floranya, Bazzar" at bounding box center [198, 161] width 119 height 12
type input "Floranya, Bazzar"
click at [438, 162] on p "(Ar): [PERSON_NAME]" at bounding box center [421, 164] width 33 height 8
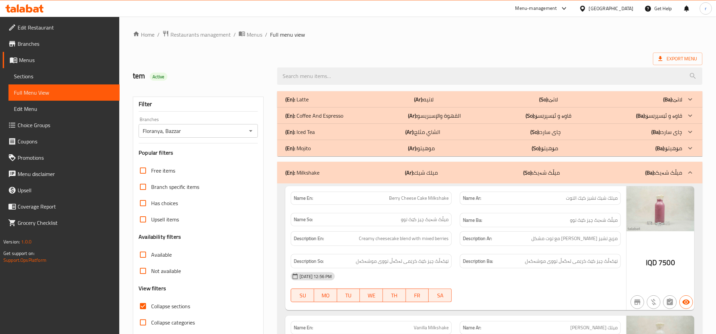
click at [457, 98] on div "(En): Latte (Ar): لاتيه (So): لاتێ (Ba): لاتێ" at bounding box center [483, 99] width 397 height 8
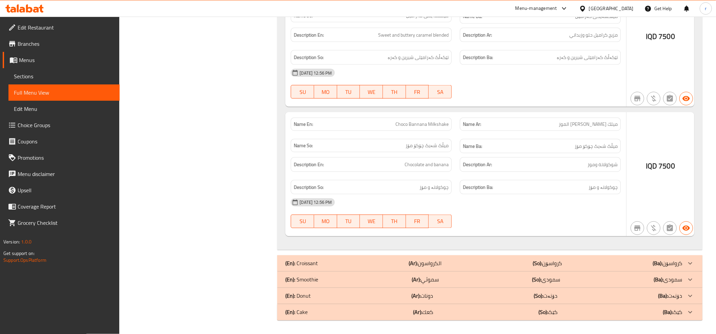
scroll to position [880, 0]
click at [343, 264] on div "(En): Croissant (Ar): الكرواسون (So): کرواسۆن (Ba): کرواسۆن" at bounding box center [483, 263] width 397 height 8
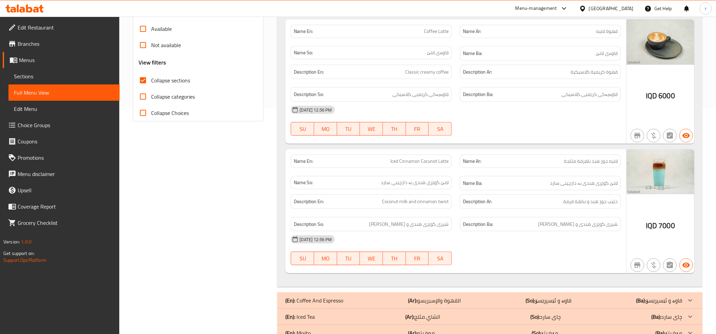
scroll to position [376, 0]
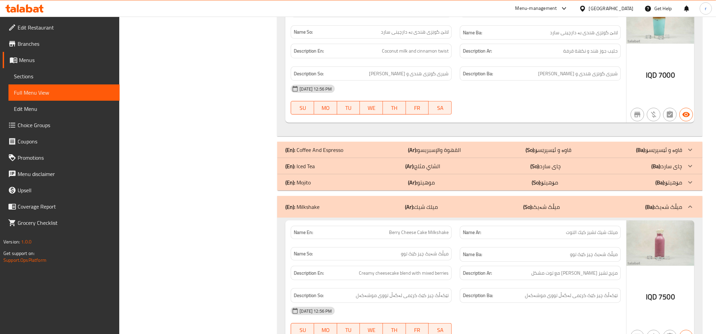
click at [320, 153] on p "(En): Coffee And Espresso" at bounding box center [314, 150] width 58 height 8
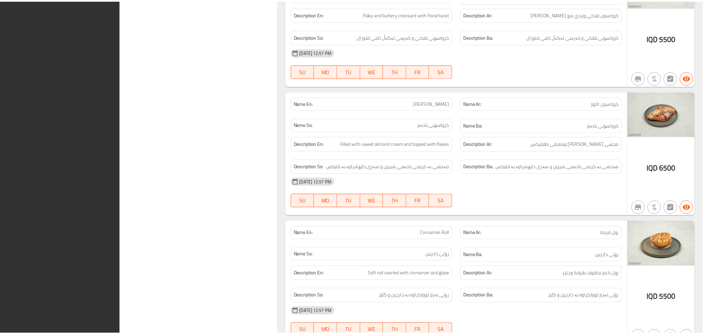
scroll to position [2489, 0]
